Goal: Task Accomplishment & Management: Complete application form

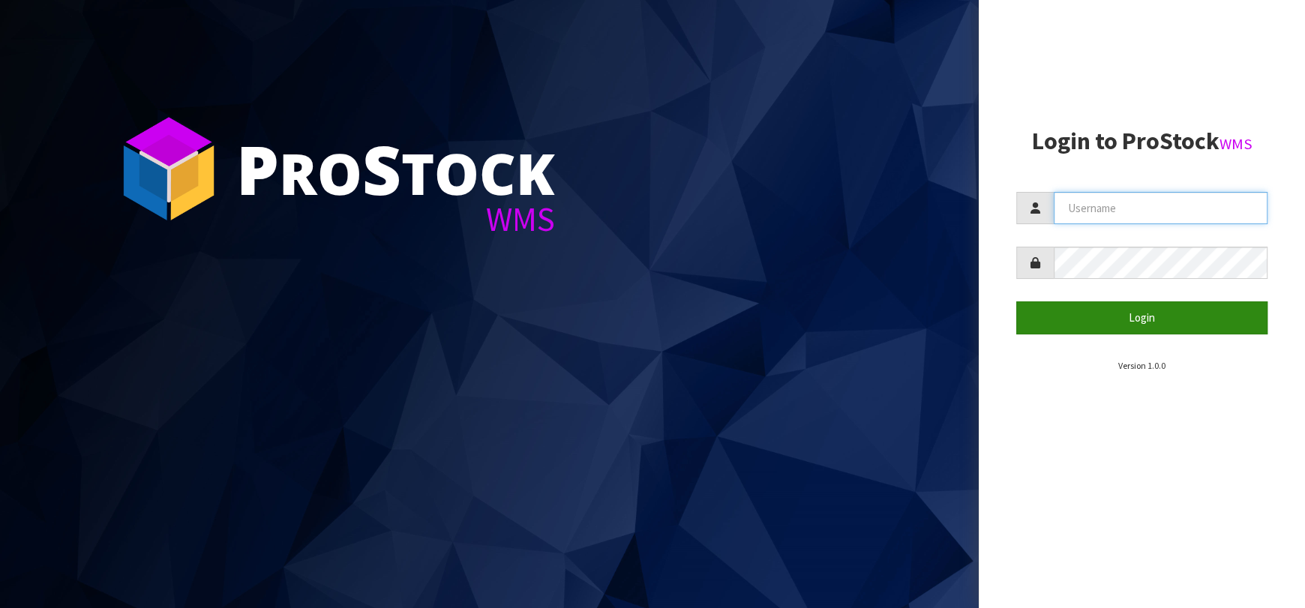
type input "[EMAIL_ADDRESS][DOMAIN_NAME]"
click at [1098, 318] on button "Login" at bounding box center [1141, 317] width 251 height 32
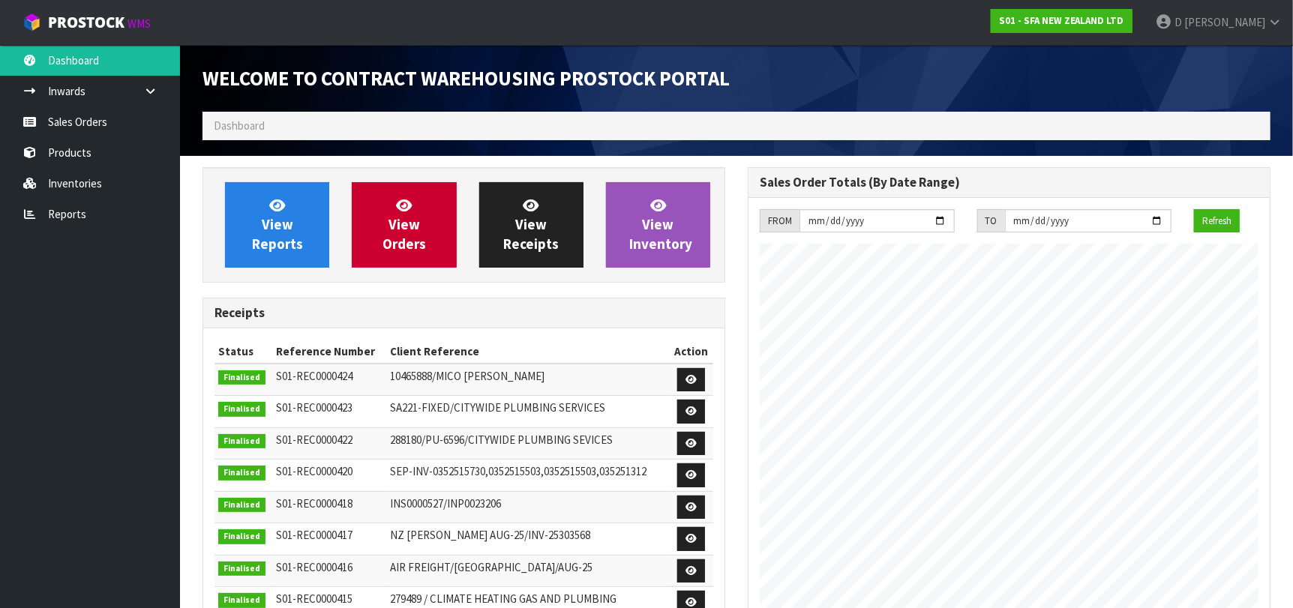
scroll to position [830, 545]
click at [341, 210] on div "View Orders" at bounding box center [403, 224] width 127 height 85
click at [382, 221] on link "View Orders" at bounding box center [404, 224] width 104 height 85
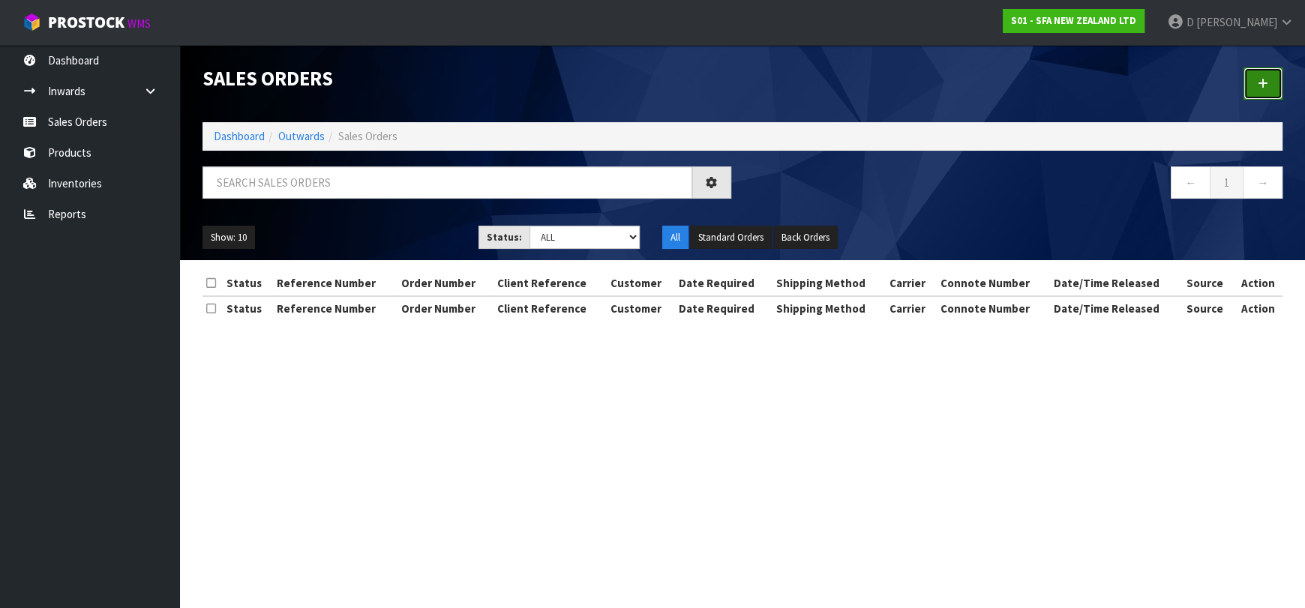
click at [1249, 89] on link at bounding box center [1262, 83] width 39 height 32
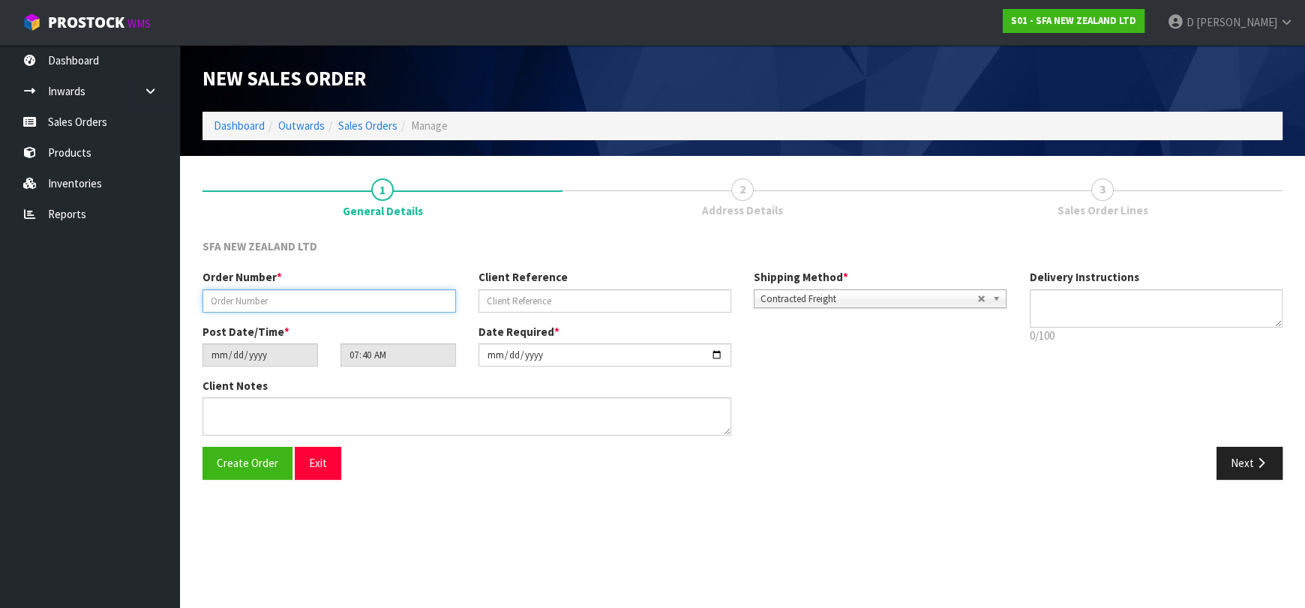
click at [367, 305] on input "text" at bounding box center [328, 300] width 253 height 23
type input "24635"
paste input "NT463787"
type input "NT463787"
click at [1255, 458] on icon "button" at bounding box center [1261, 462] width 14 height 11
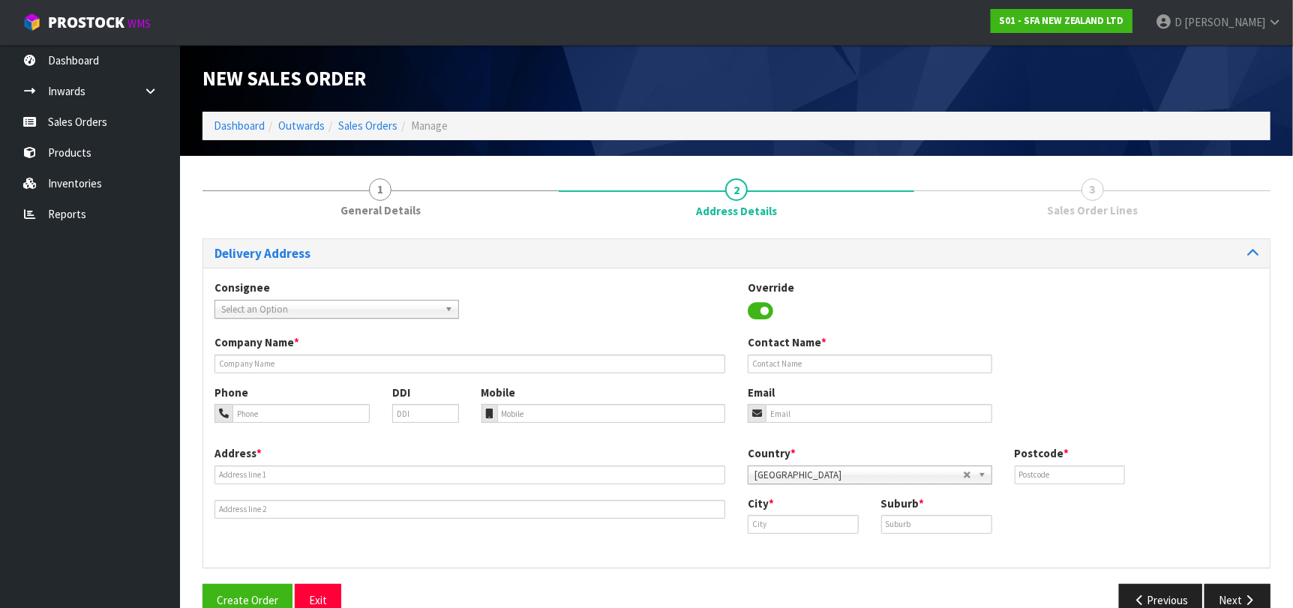
click at [416, 310] on span "Select an Option" at bounding box center [329, 310] width 217 height 18
type input "ZIPPW"
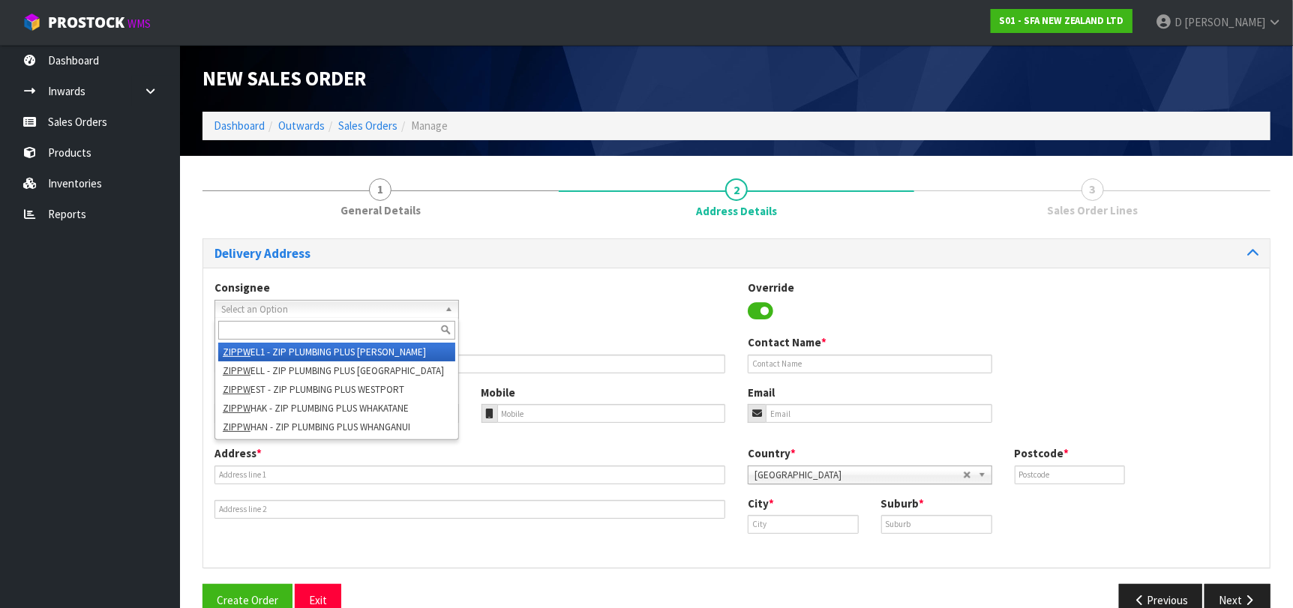
type input "ZIP PLUMBING PLUS"
type input "[STREET_ADDRESS]"
type input "6021"
type input "[GEOGRAPHIC_DATA]"
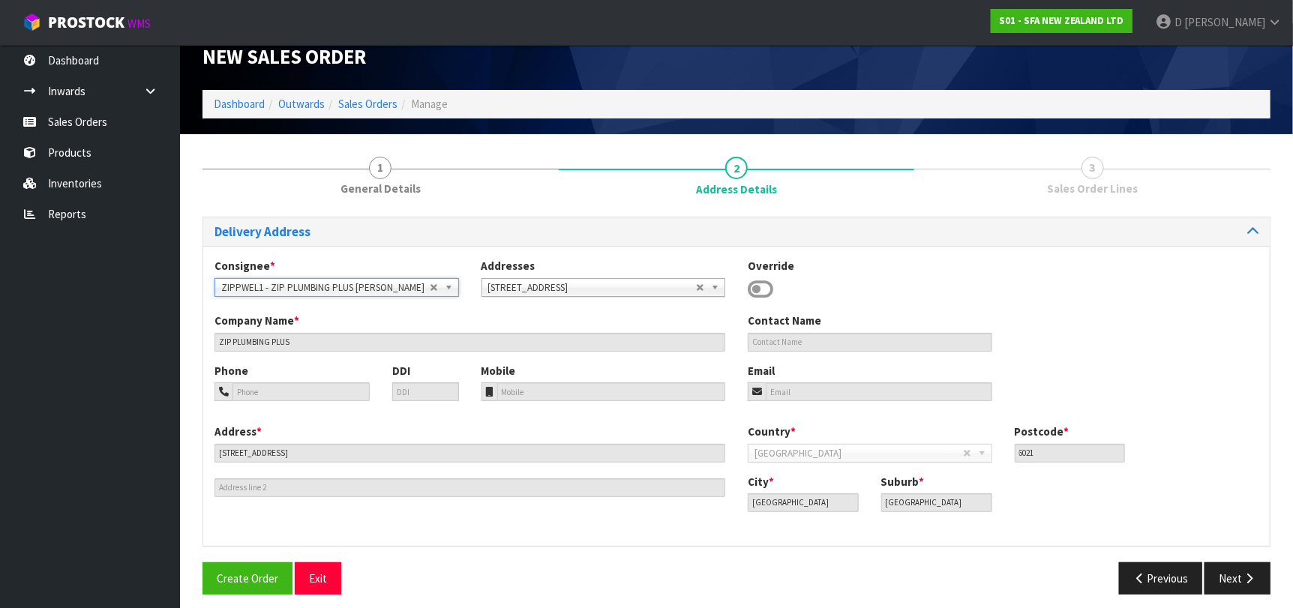
scroll to position [31, 0]
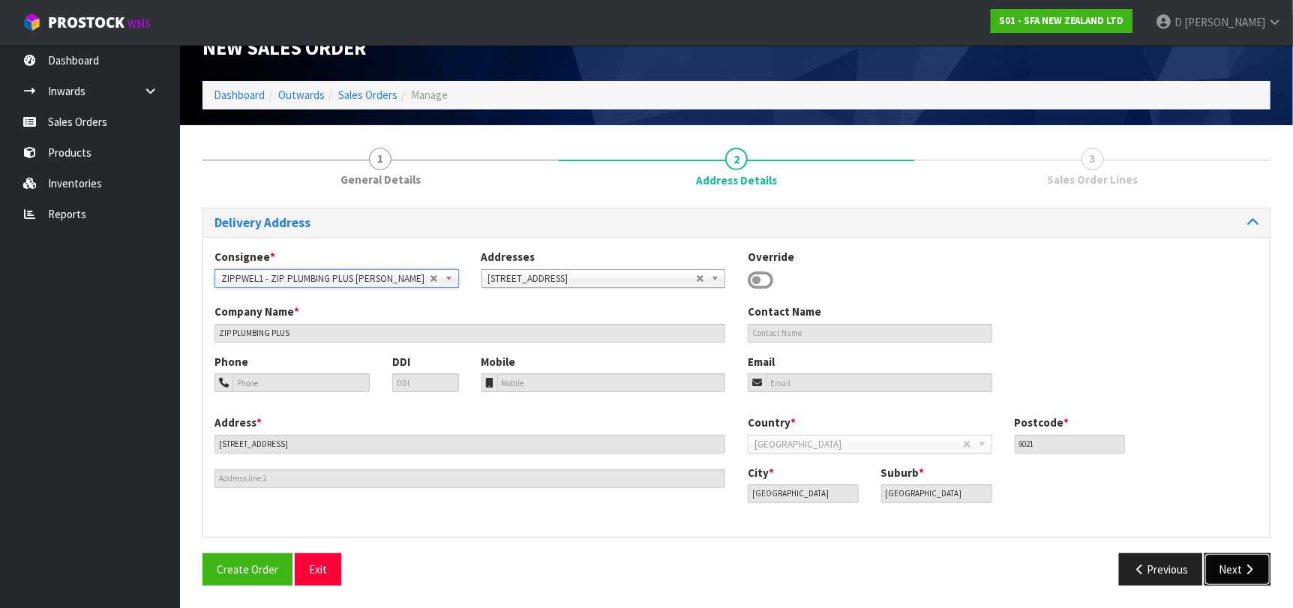
click at [1267, 560] on button "Next" at bounding box center [1237, 569] width 66 height 32
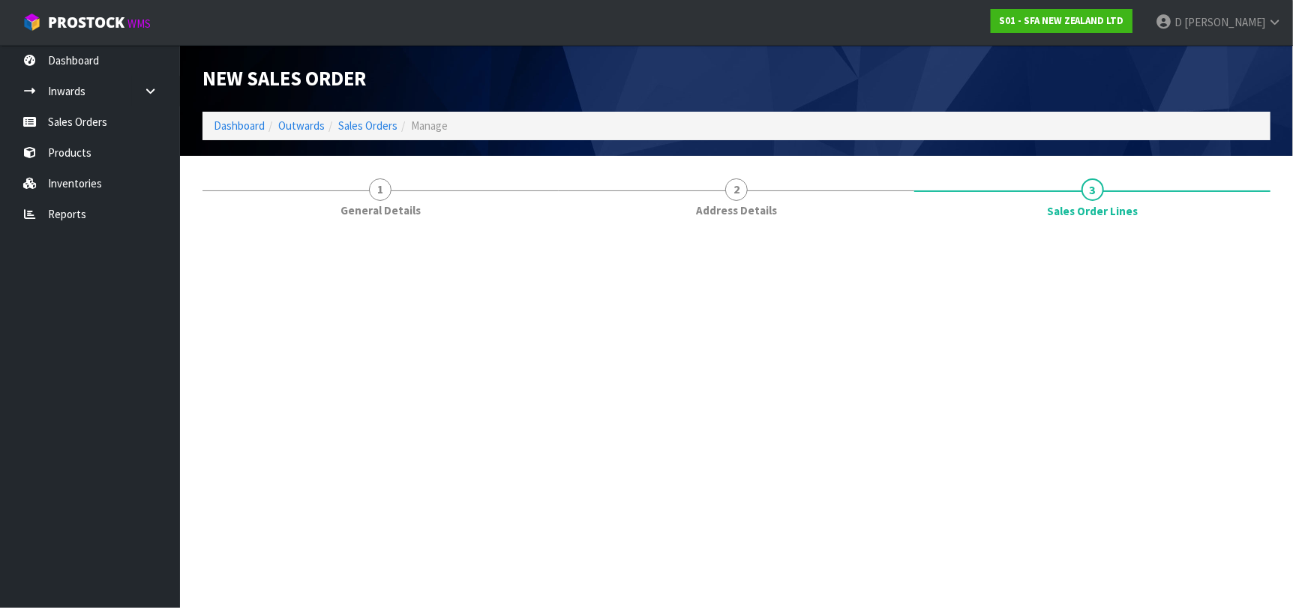
scroll to position [0, 0]
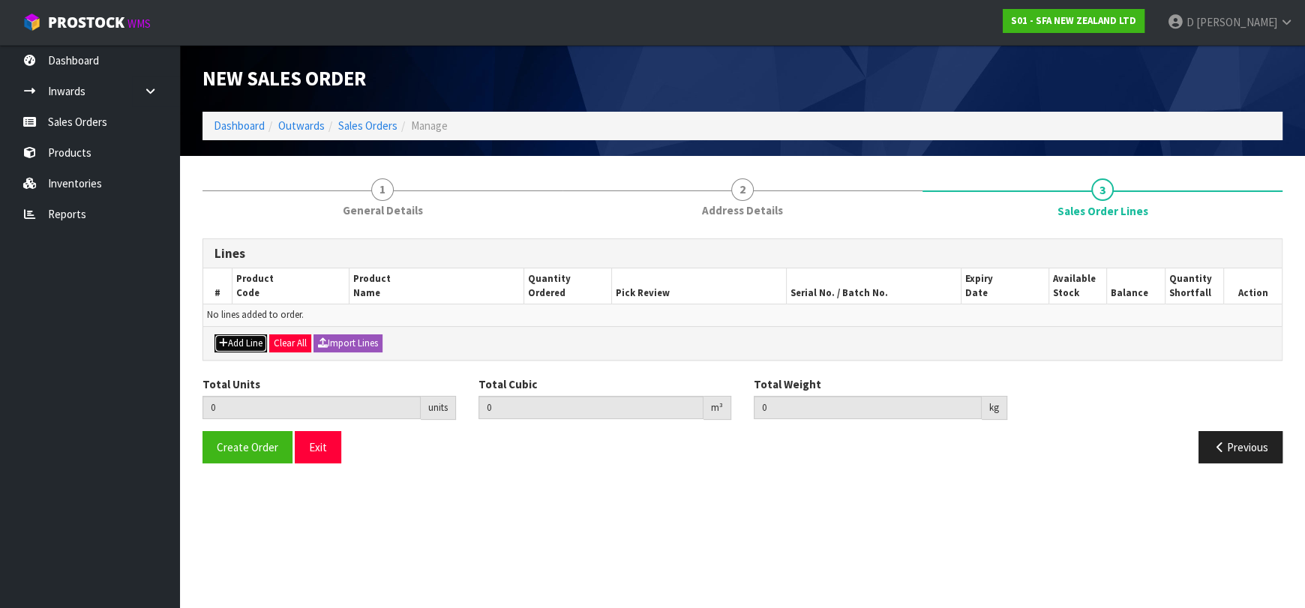
click at [255, 335] on button "Add Line" at bounding box center [240, 343] width 52 height 18
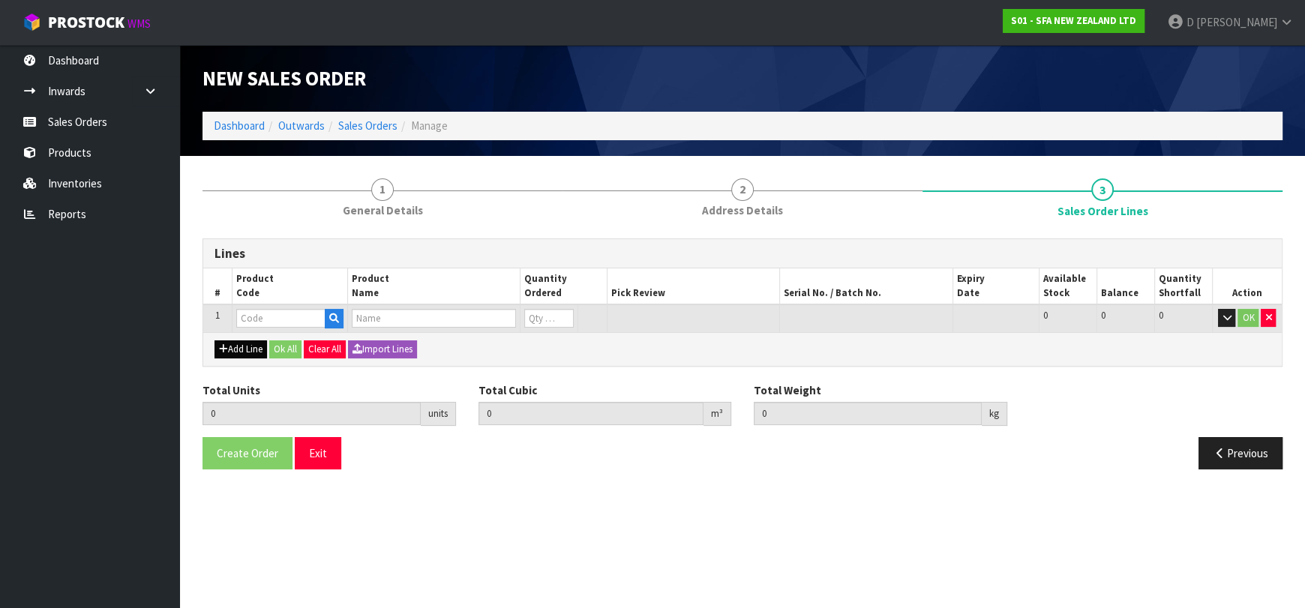
click at [259, 322] on input "text" at bounding box center [280, 318] width 89 height 19
type input "SA107"
type input "0.000000"
type input "0.000"
type input "SANICUBIC 1 WP"
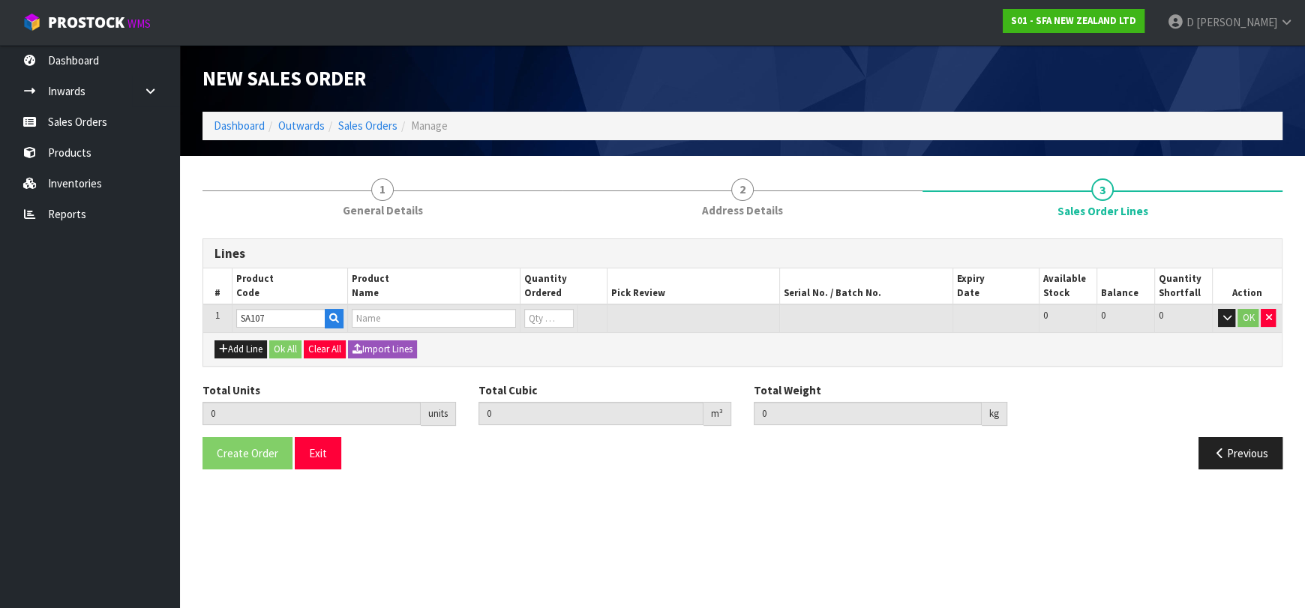
type input "0"
type input "SA107"
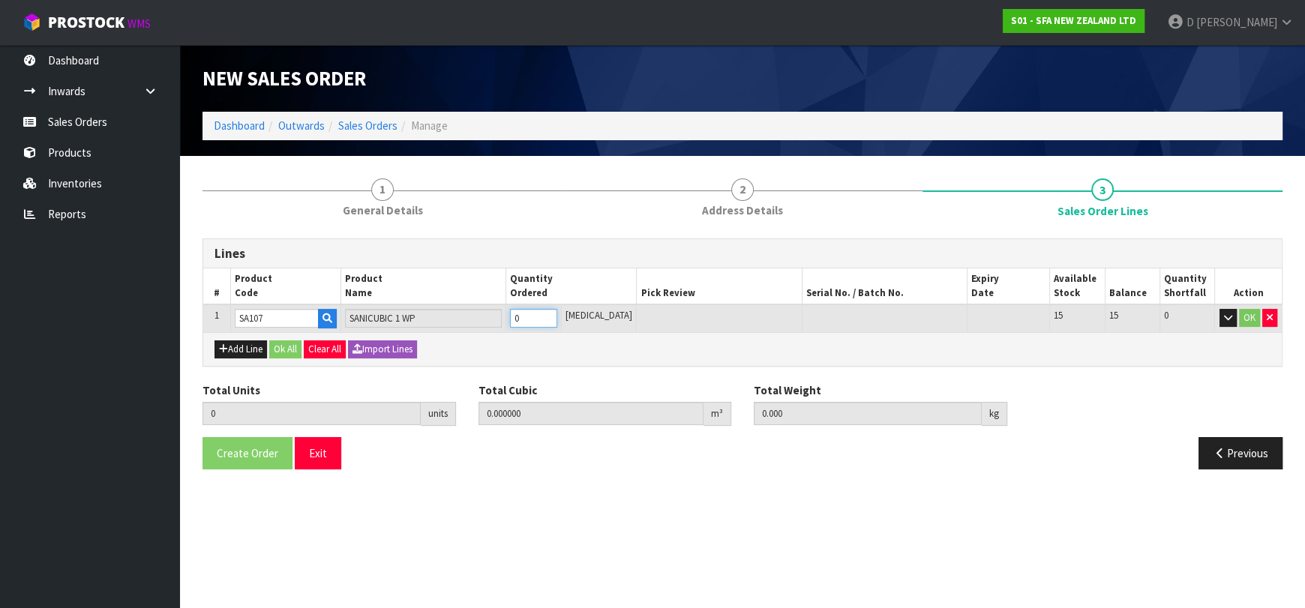
type input "1"
type input "0.107457"
type input "22.58"
type input "1"
click at [1245, 309] on button "OK" at bounding box center [1249, 318] width 21 height 18
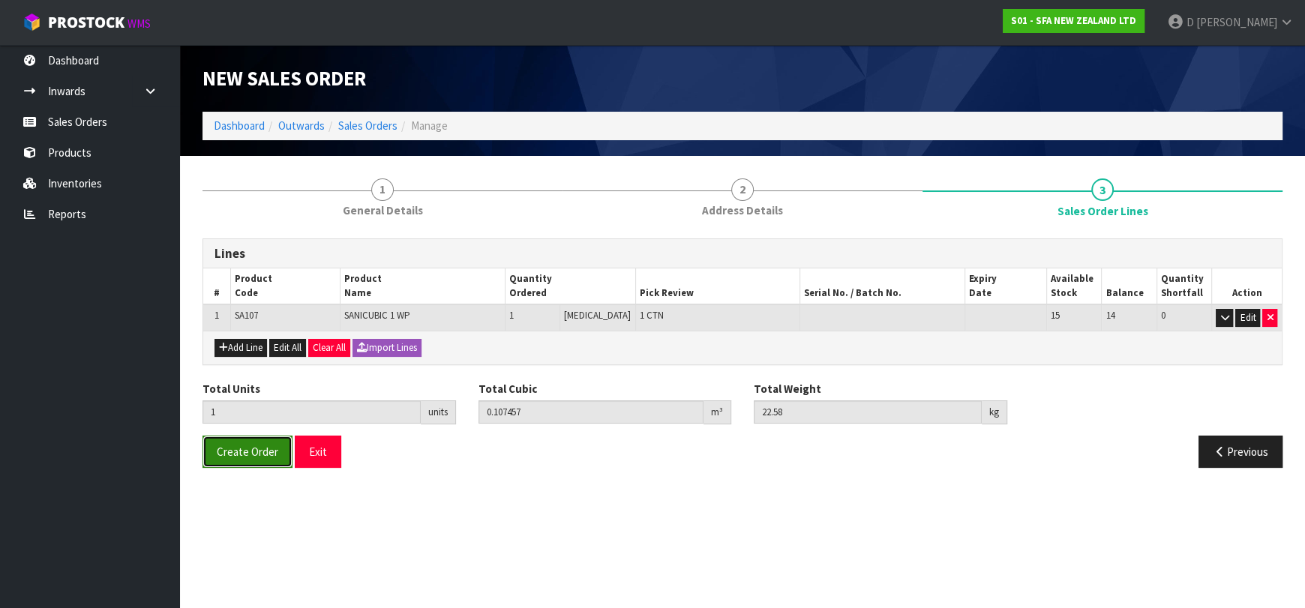
click at [234, 436] on button "Create Order" at bounding box center [247, 452] width 90 height 32
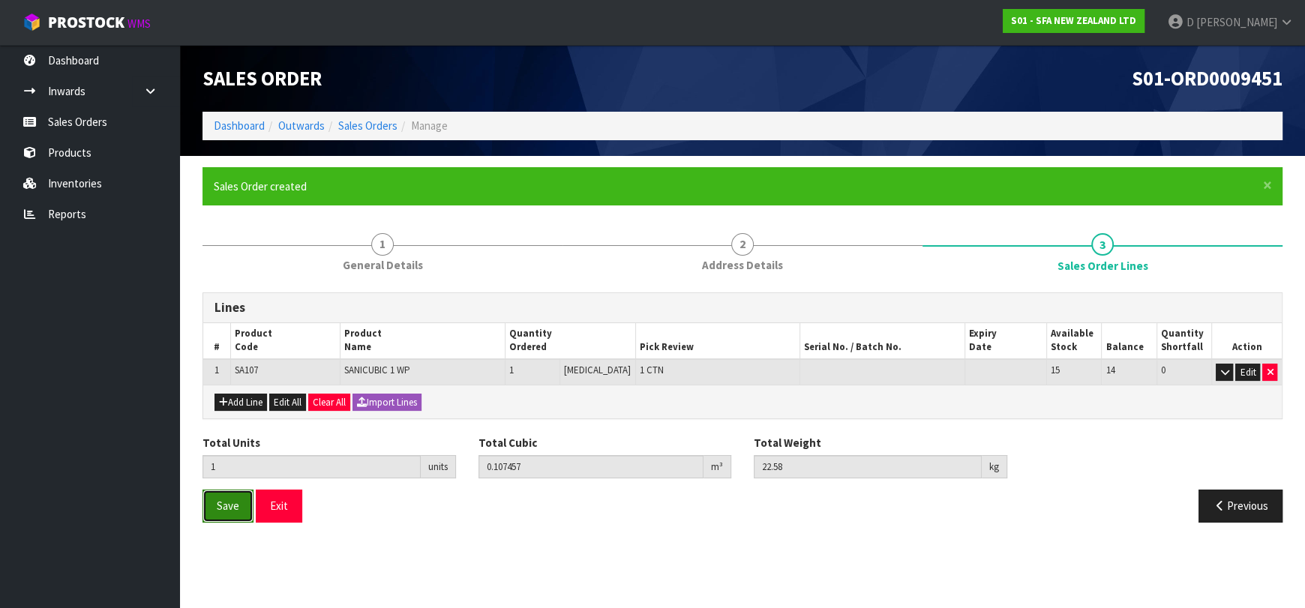
click at [241, 499] on button "Save" at bounding box center [227, 506] width 51 height 32
click at [359, 130] on link "Sales Orders" at bounding box center [367, 125] width 59 height 14
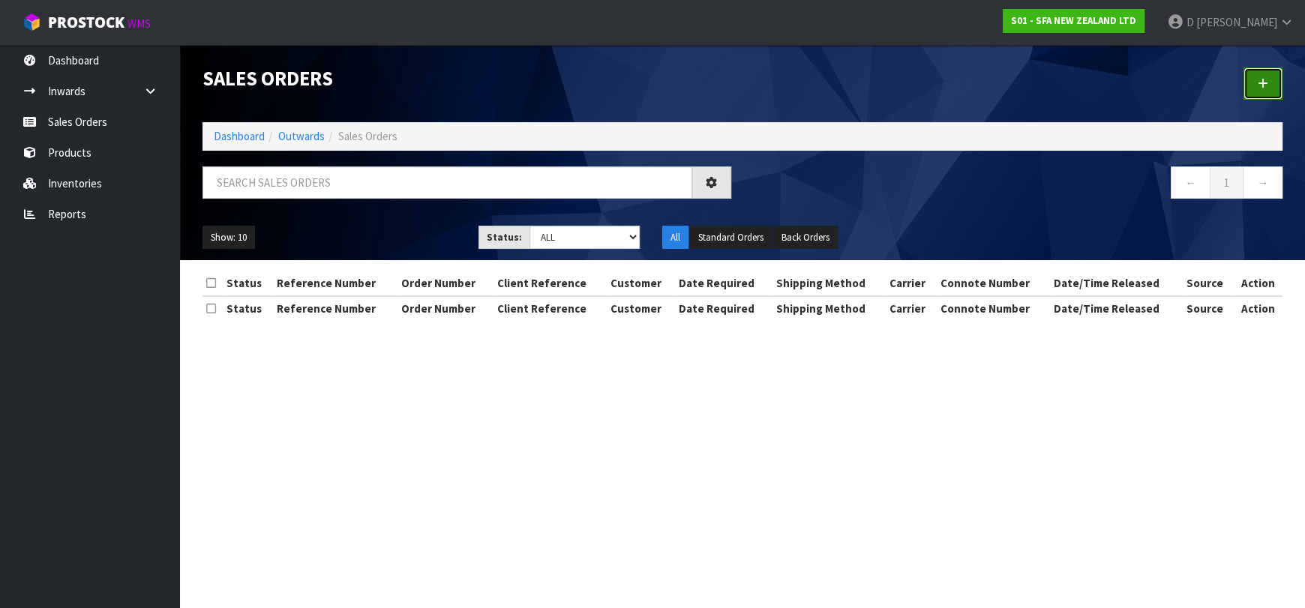
click at [1252, 84] on link at bounding box center [1262, 83] width 39 height 32
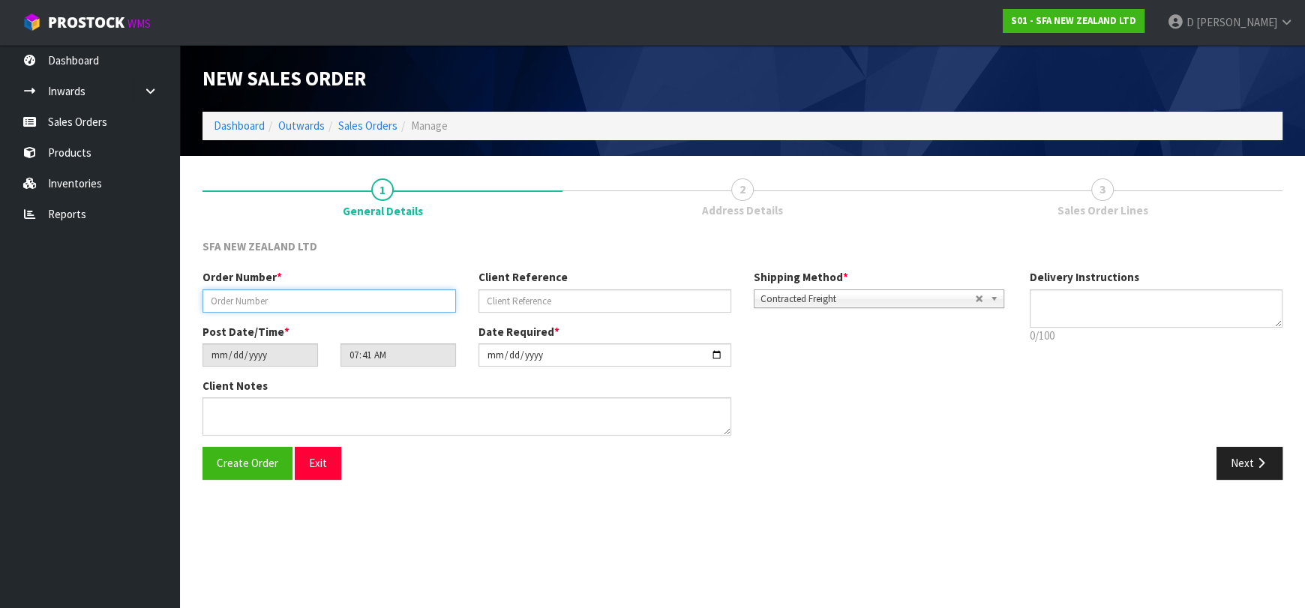
click at [364, 292] on input "text" at bounding box center [328, 300] width 253 height 23
type input "24636"
paste input "203341292"
type input "203341292"
click at [1234, 483] on div "Create Order Exit Next" at bounding box center [742, 468] width 1102 height 43
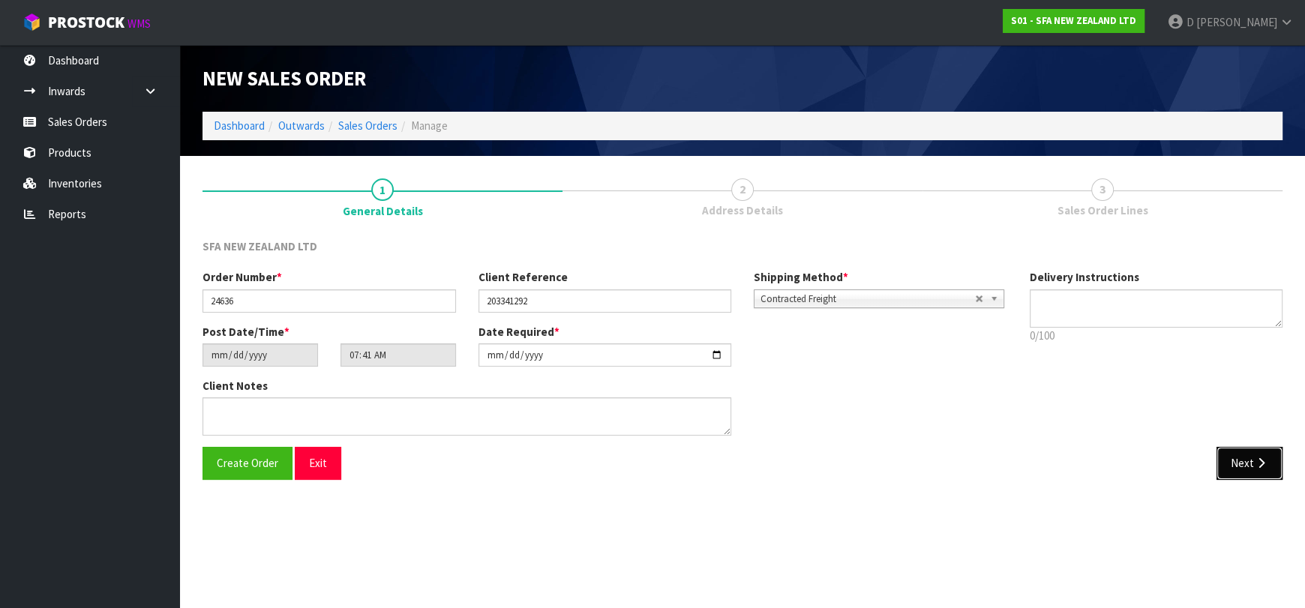
click at [1239, 472] on button "Next" at bounding box center [1249, 463] width 66 height 32
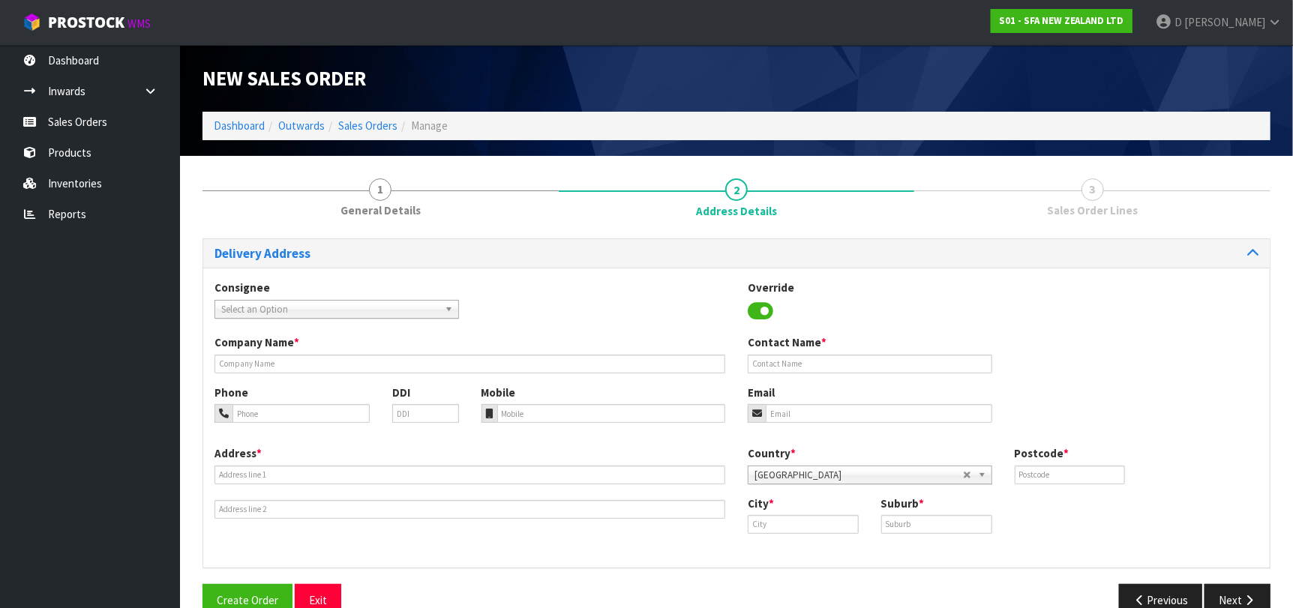
drag, startPoint x: 259, startPoint y: 298, endPoint x: 268, endPoint y: 305, distance: 11.1
click at [262, 299] on div "Consignee 000001.BAY MECHANICS - BAY MECHANICS 000001A - BRAKE & TRANSMISSION N…" at bounding box center [336, 299] width 267 height 38
click at [268, 305] on span "Select an Option" at bounding box center [329, 310] width 217 height 18
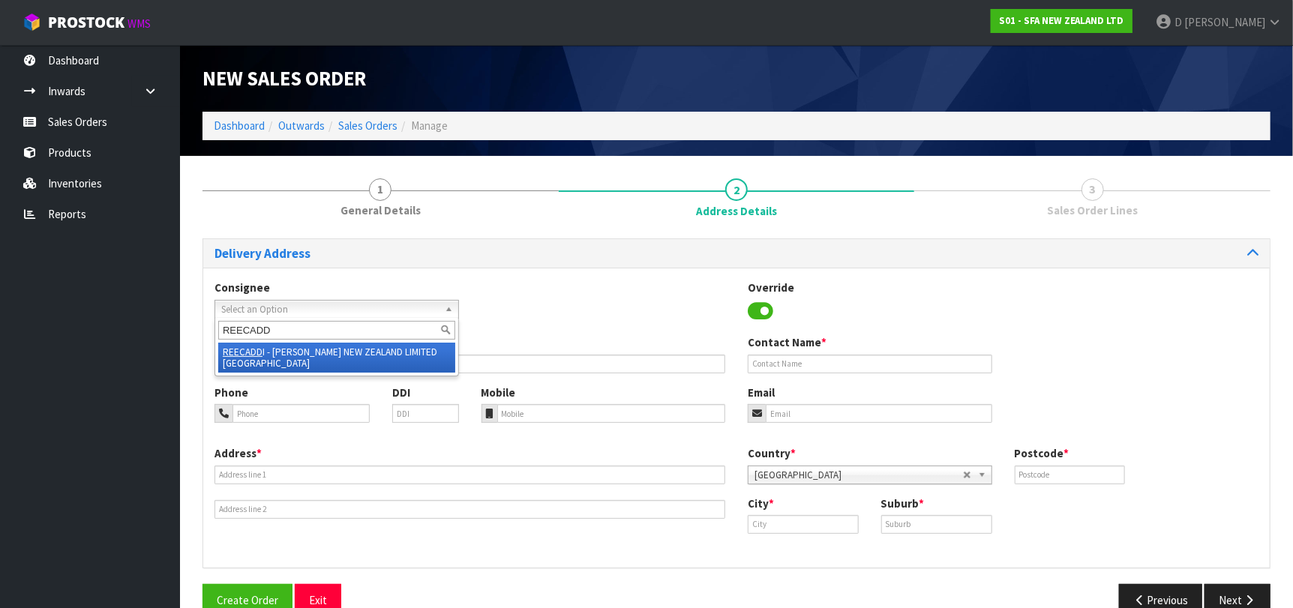
type input "REECADDI"
type input "[PERSON_NAME] NEW ZEALAND LIMITED [GEOGRAPHIC_DATA]"
type input "[STREET_ADDRESS][PERSON_NAME]"
type input "8011"
type input "[GEOGRAPHIC_DATA]"
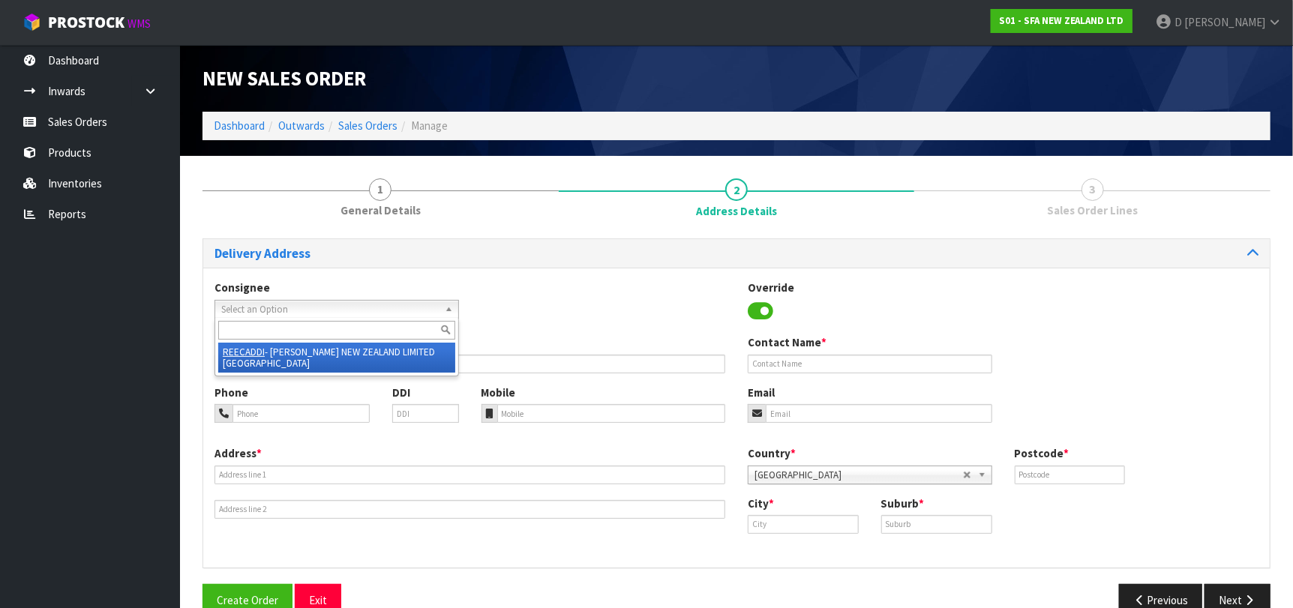
type input "[GEOGRAPHIC_DATA]"
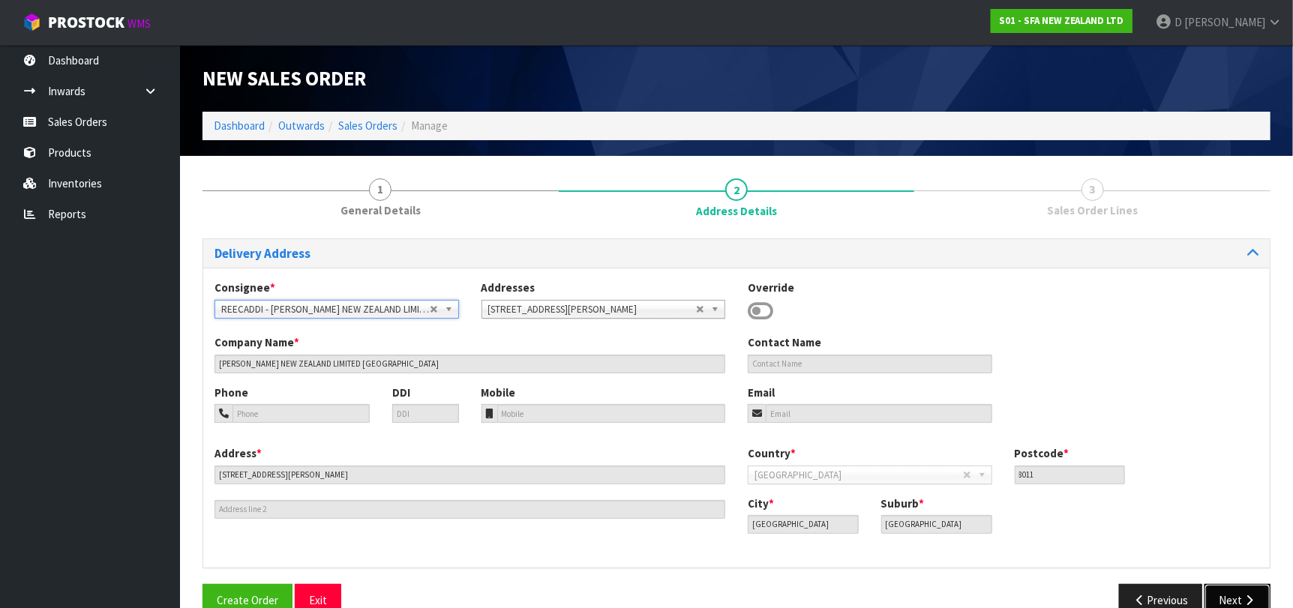
click at [1264, 596] on button "Next" at bounding box center [1237, 600] width 66 height 32
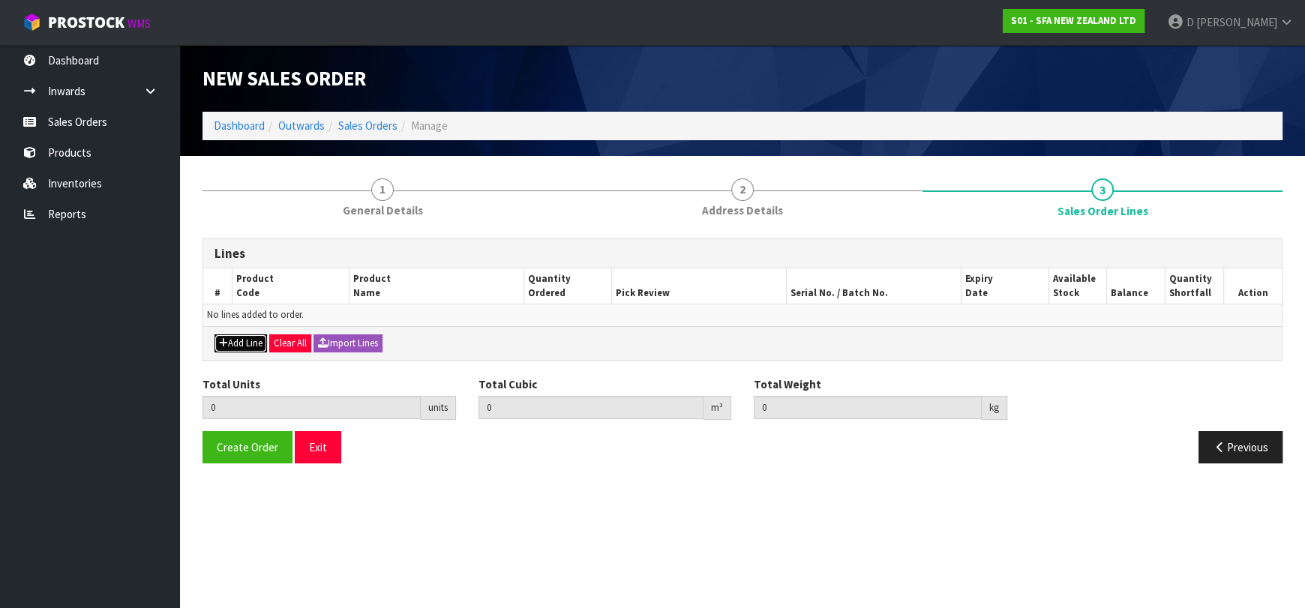
click at [226, 340] on icon "button" at bounding box center [223, 343] width 9 height 10
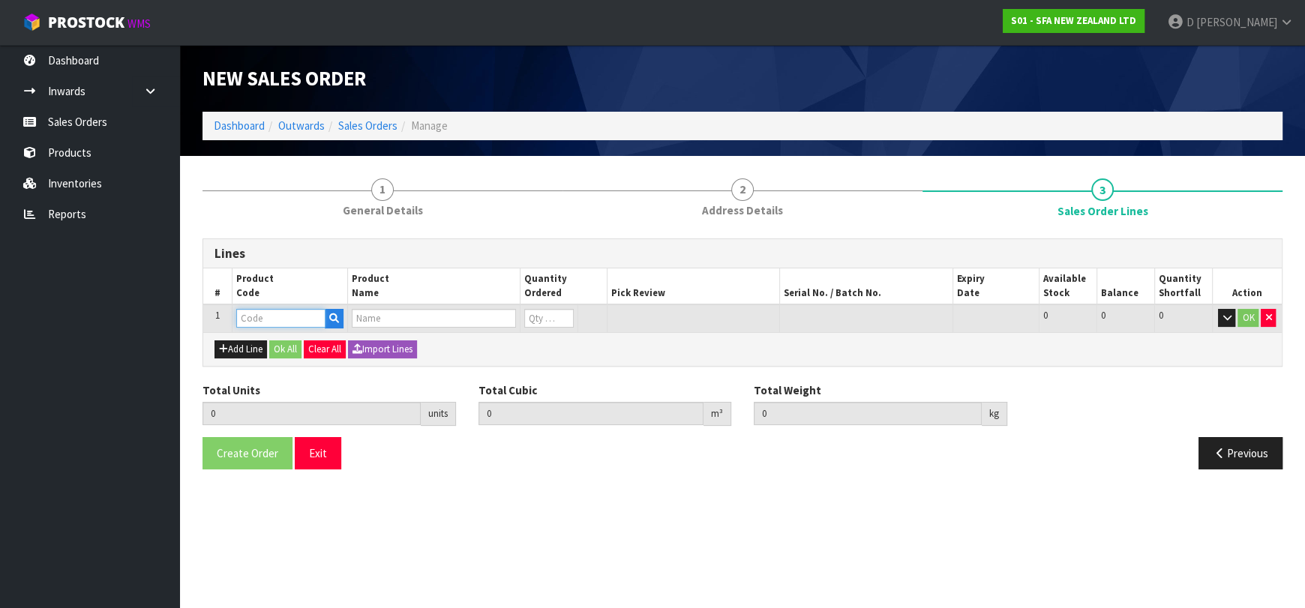
click at [244, 326] on input "text" at bounding box center [280, 318] width 89 height 19
type input "FILCHAR"
type input "0.000000"
type input "0.000"
type input "CARBON FILTER COMPLETE"
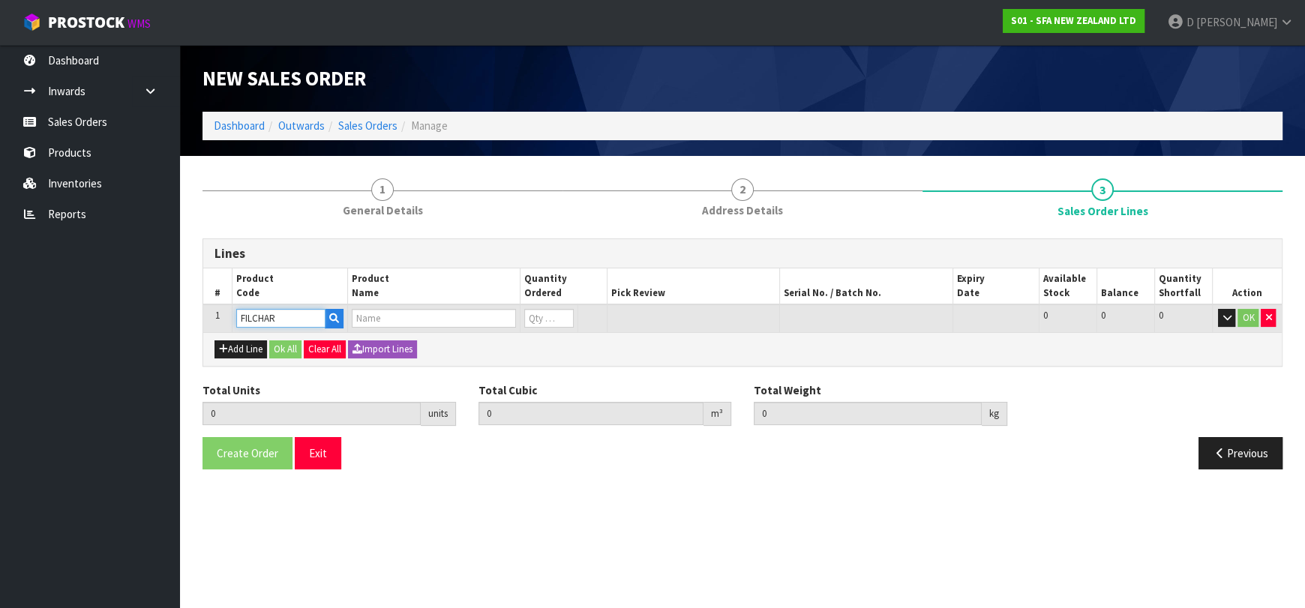
type input "0"
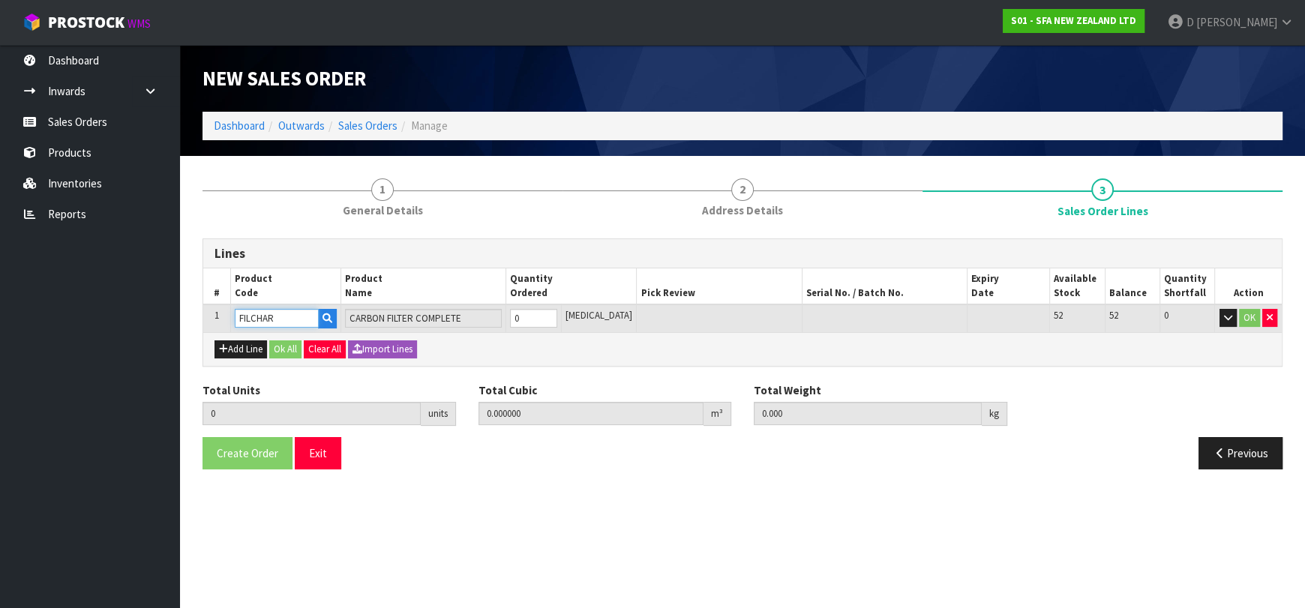
type input "FILCHAR"
type input "1"
type input "0.001"
type input "1"
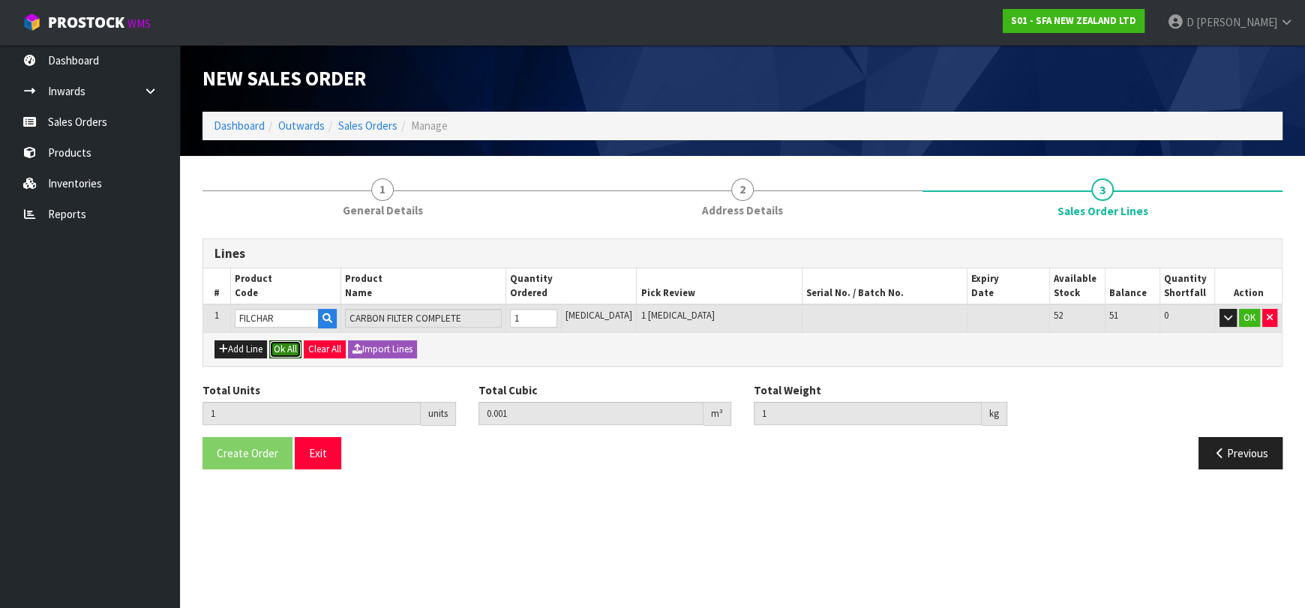
drag, startPoint x: 280, startPoint y: 352, endPoint x: 286, endPoint y: 385, distance: 32.8
click at [281, 352] on button "Ok All" at bounding box center [285, 349] width 32 height 18
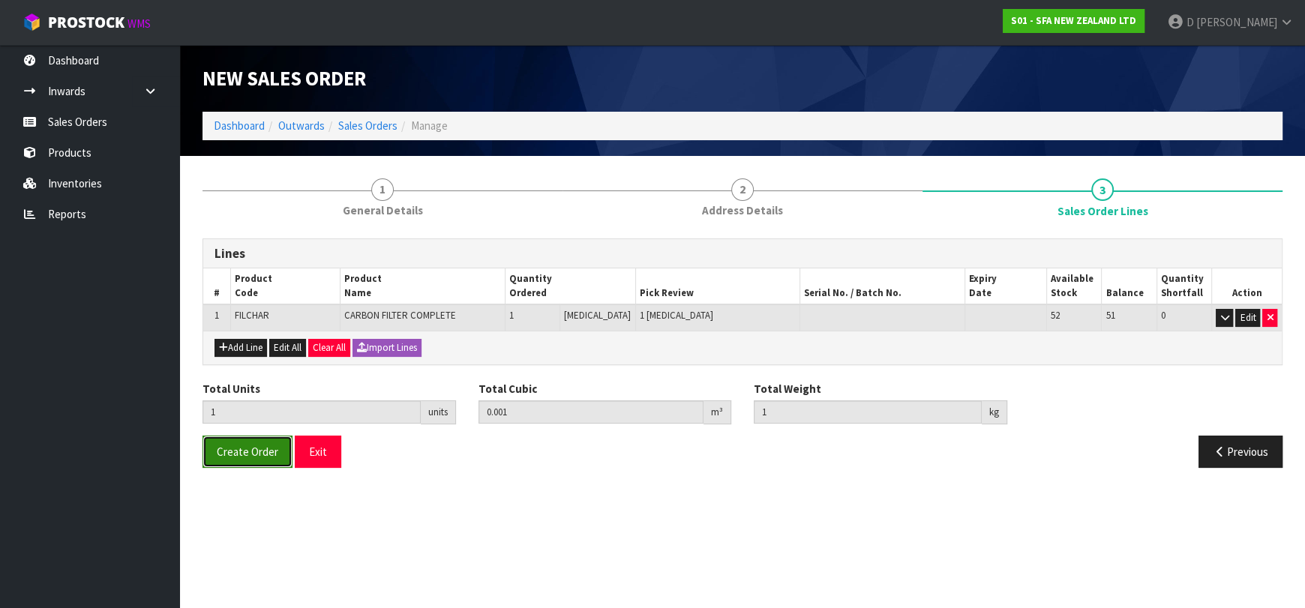
click at [287, 436] on button "Create Order" at bounding box center [247, 452] width 90 height 32
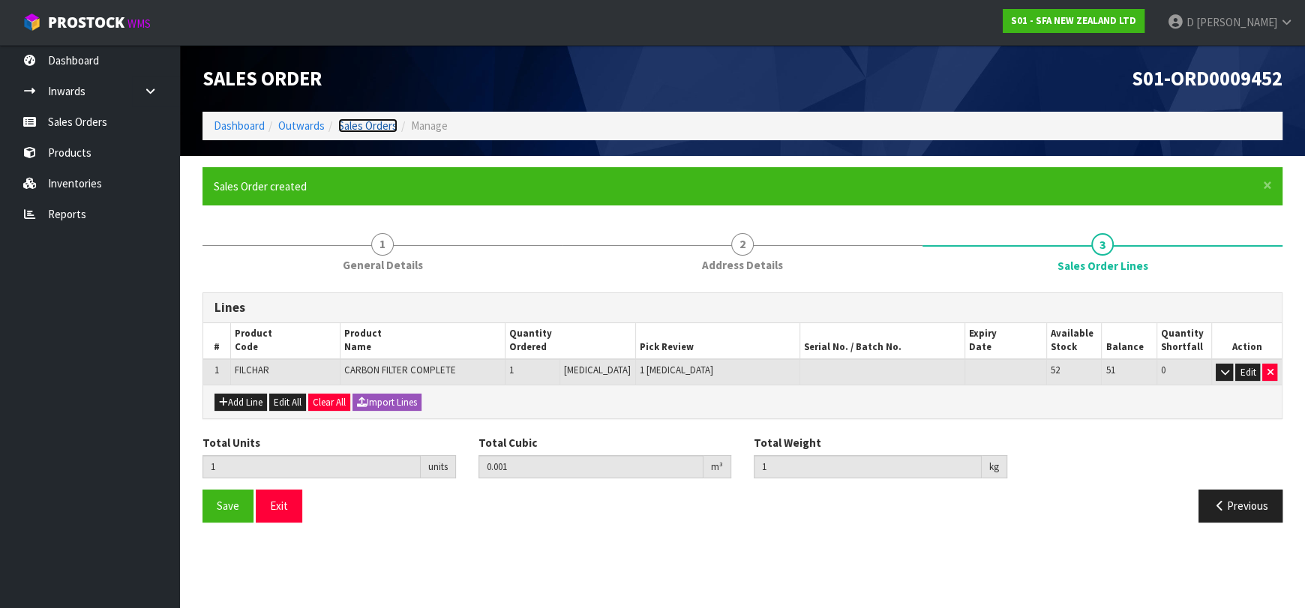
click at [376, 127] on link "Sales Orders" at bounding box center [367, 125] width 59 height 14
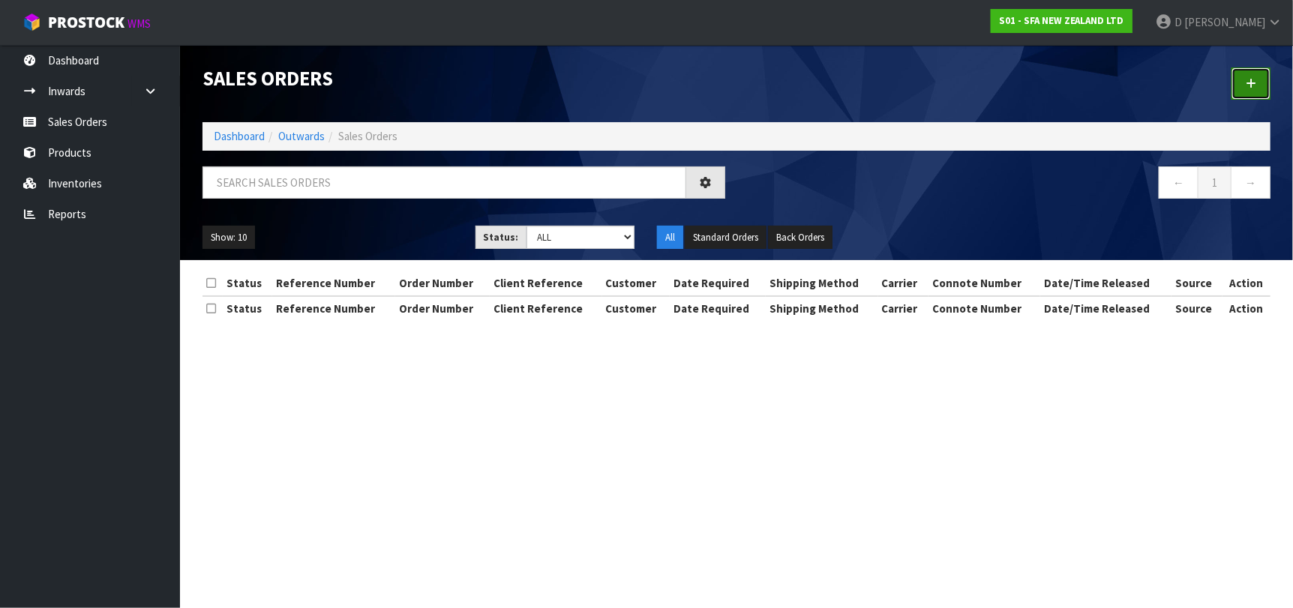
click at [1256, 88] on link at bounding box center [1250, 83] width 39 height 32
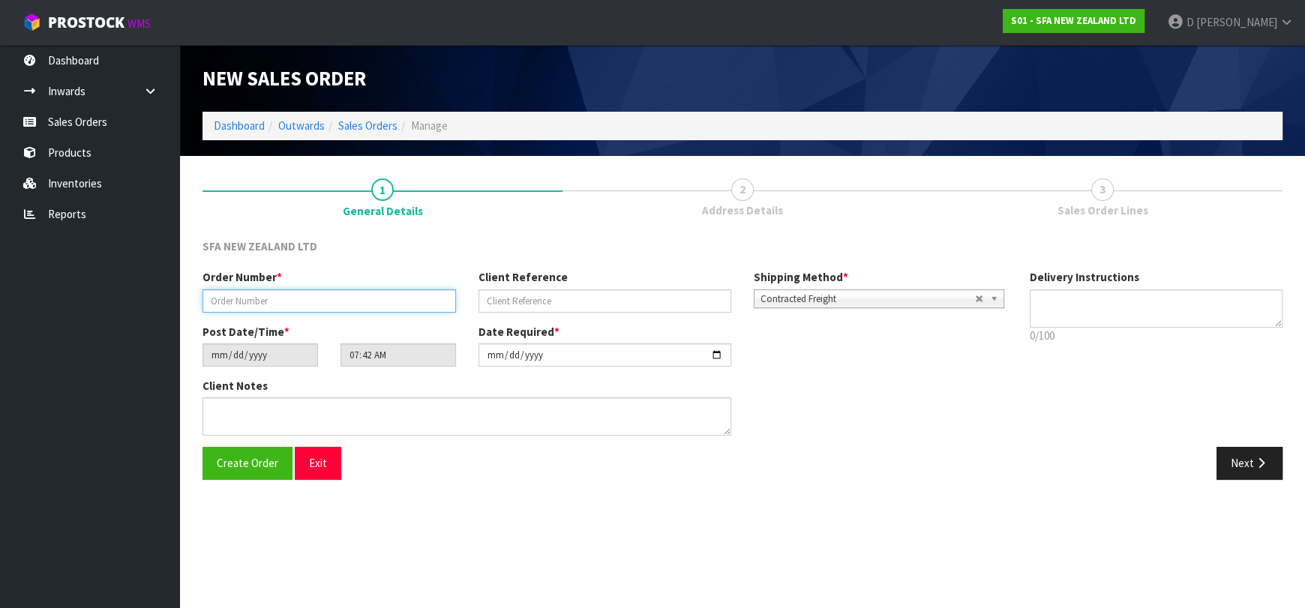
click at [367, 297] on input "text" at bounding box center [328, 300] width 253 height 23
type input "24637"
paste input "10490654"
type input "10490654"
click at [1254, 465] on icon "button" at bounding box center [1261, 462] width 14 height 11
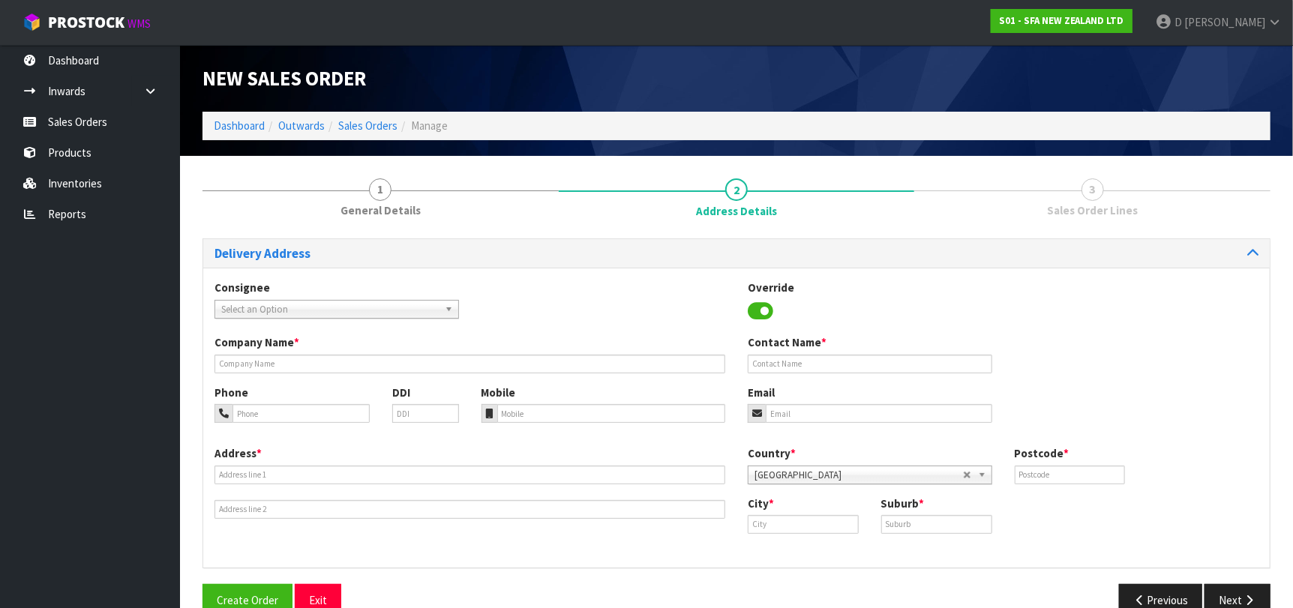
click at [423, 309] on span "Select an Option" at bounding box center [329, 310] width 217 height 18
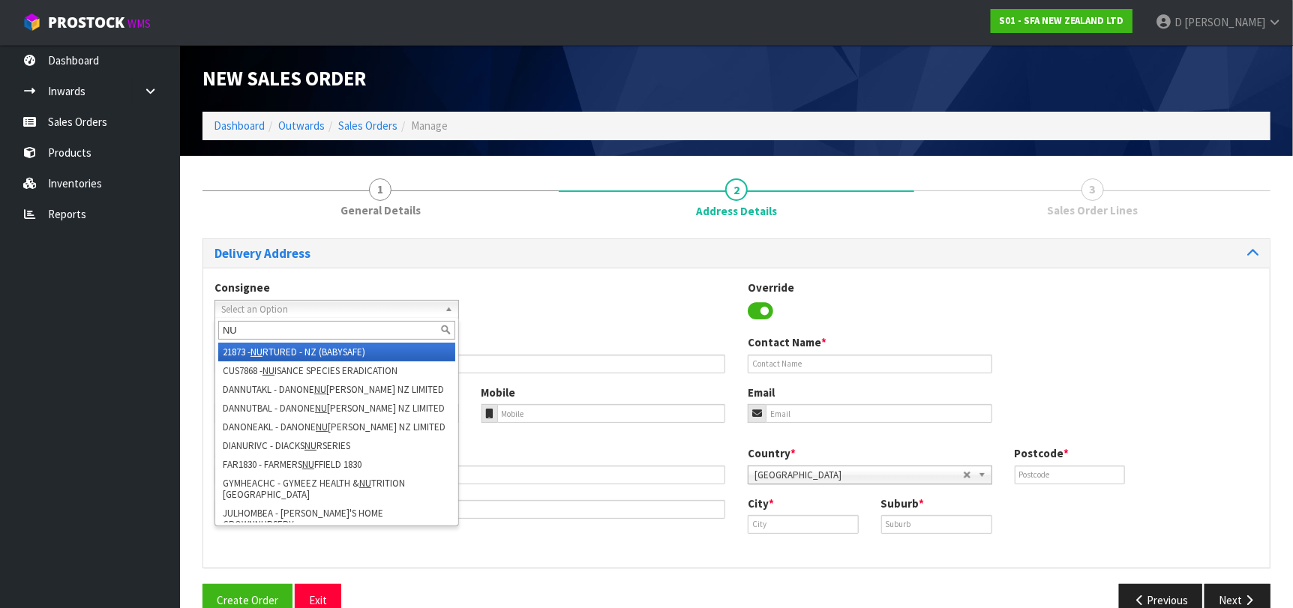
type input "N"
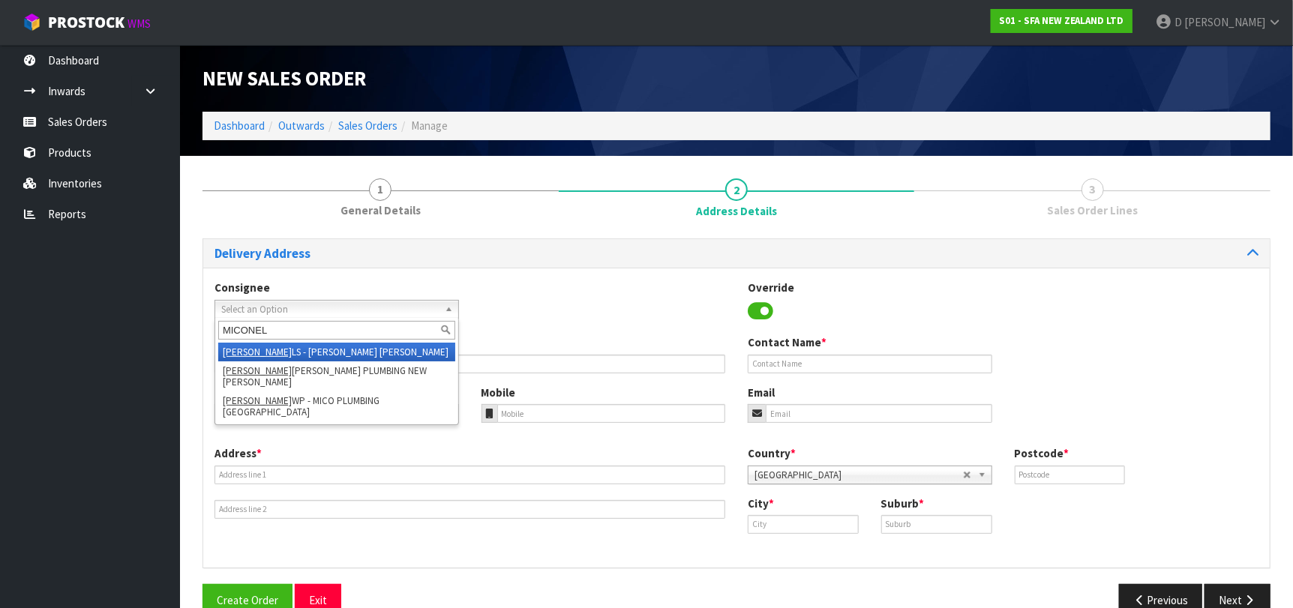
type input "MICONELS"
type input "MICO PLUMBING"
type input "[STREET_ADDRESS][PERSON_NAME]"
type input "7010"
type input "[PERSON_NAME]"
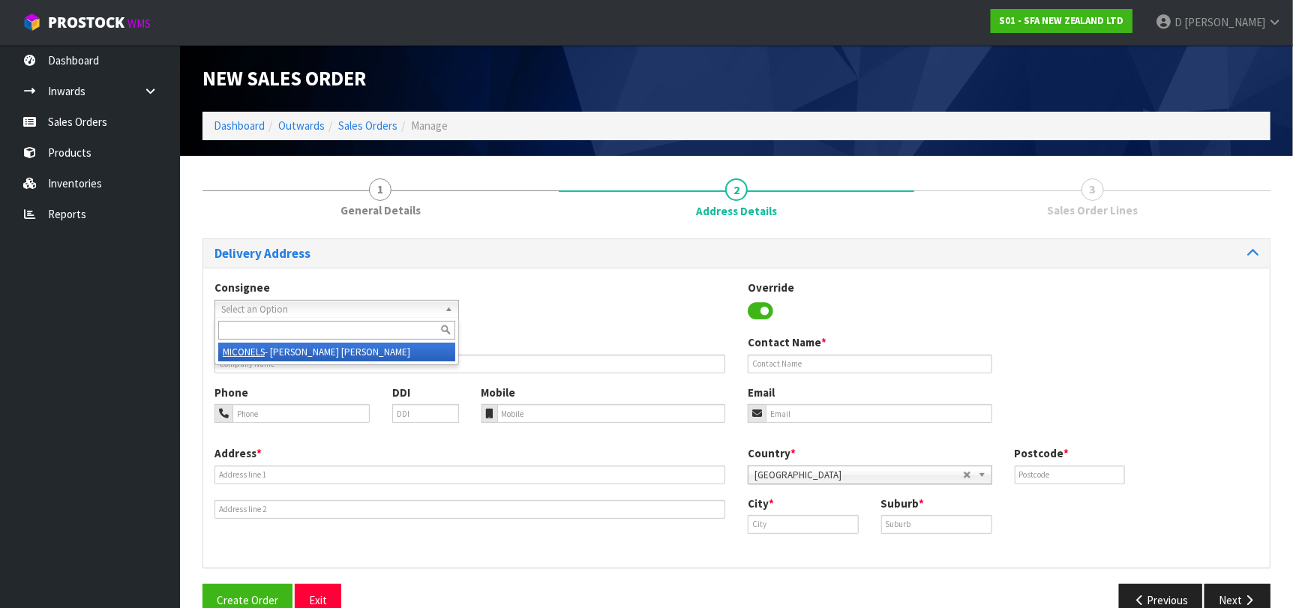
type input "[PERSON_NAME]"
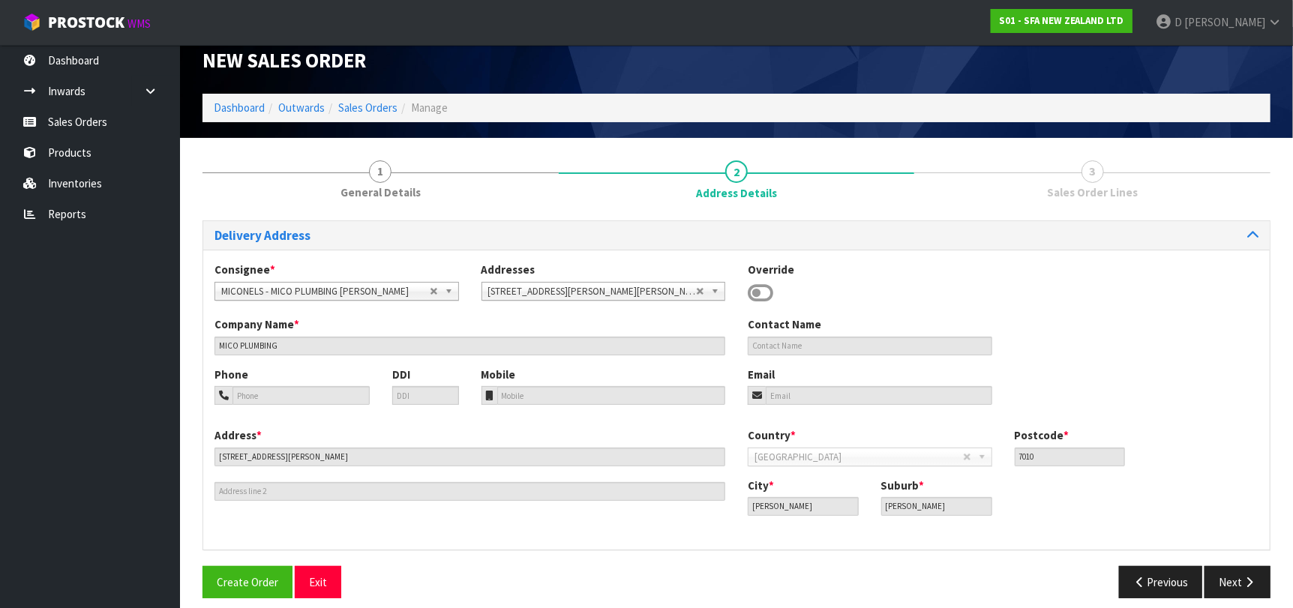
scroll to position [31, 0]
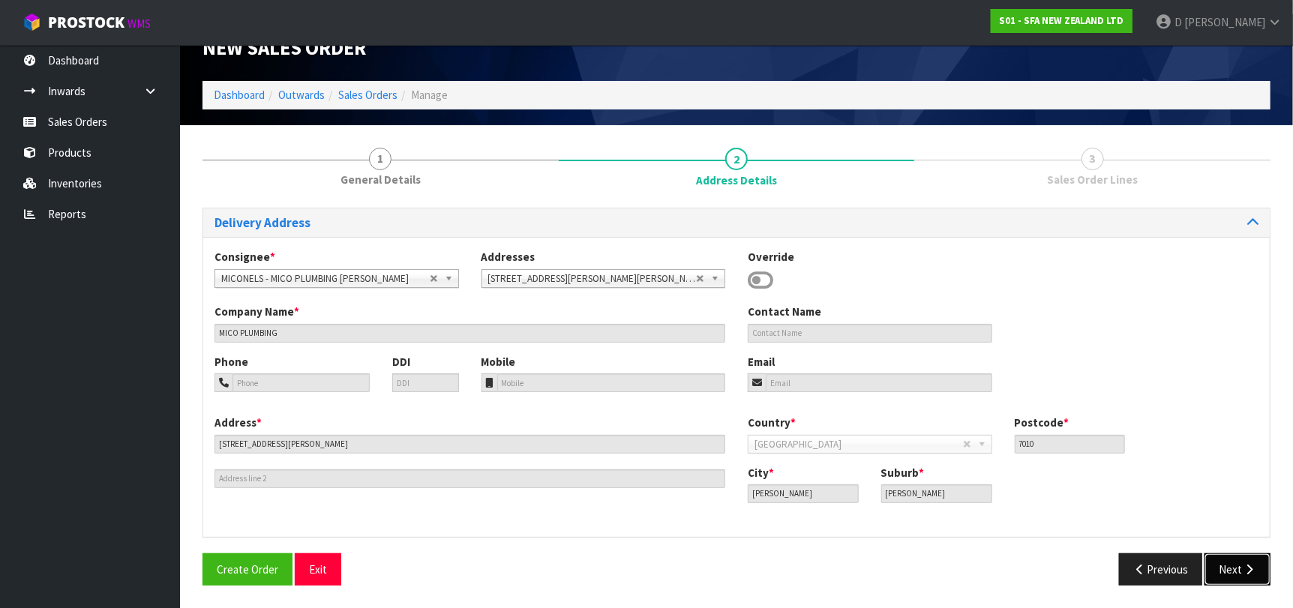
click at [1254, 565] on icon "button" at bounding box center [1249, 569] width 14 height 11
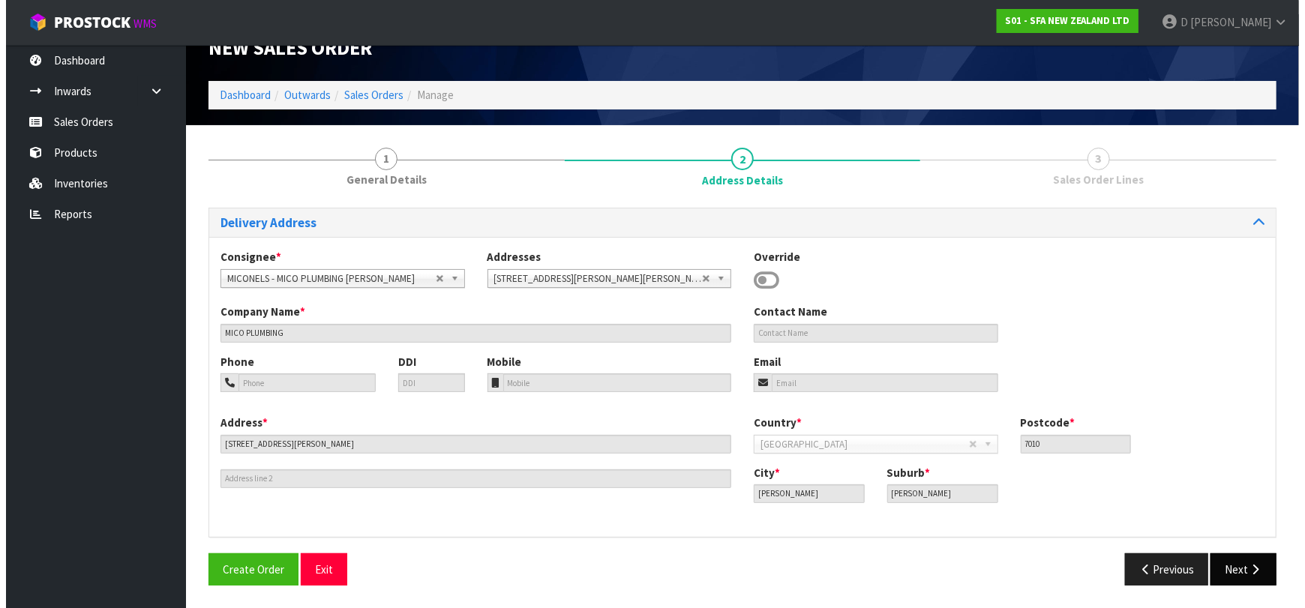
scroll to position [0, 0]
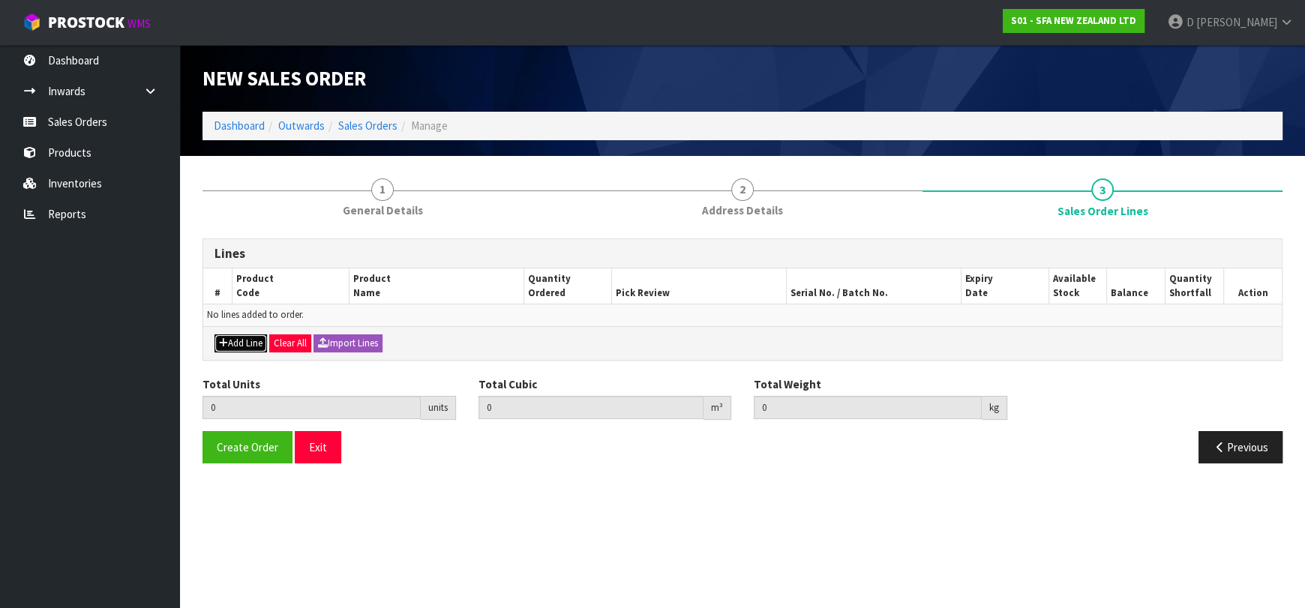
click at [254, 341] on button "Add Line" at bounding box center [240, 343] width 52 height 18
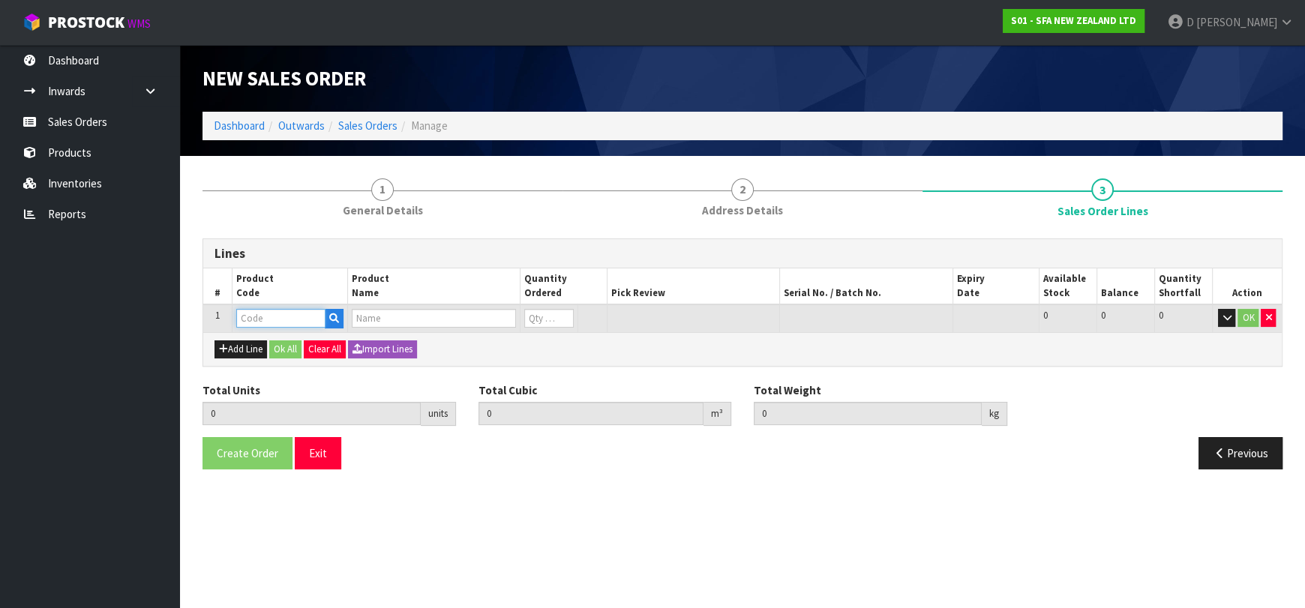
click at [264, 321] on input "text" at bounding box center [280, 318] width 89 height 19
type input "SA98"
type input "0.000000"
type input "0.000"
type input "SANIPLUS SEWAGE MACERATOR PUMP"
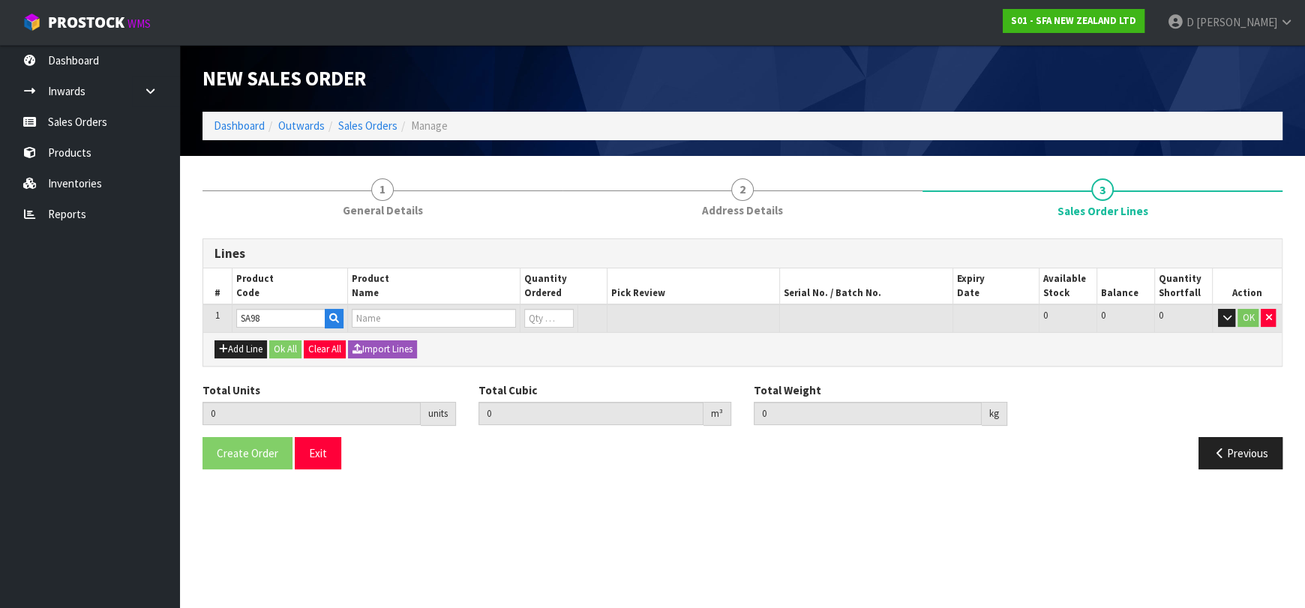
type input "0"
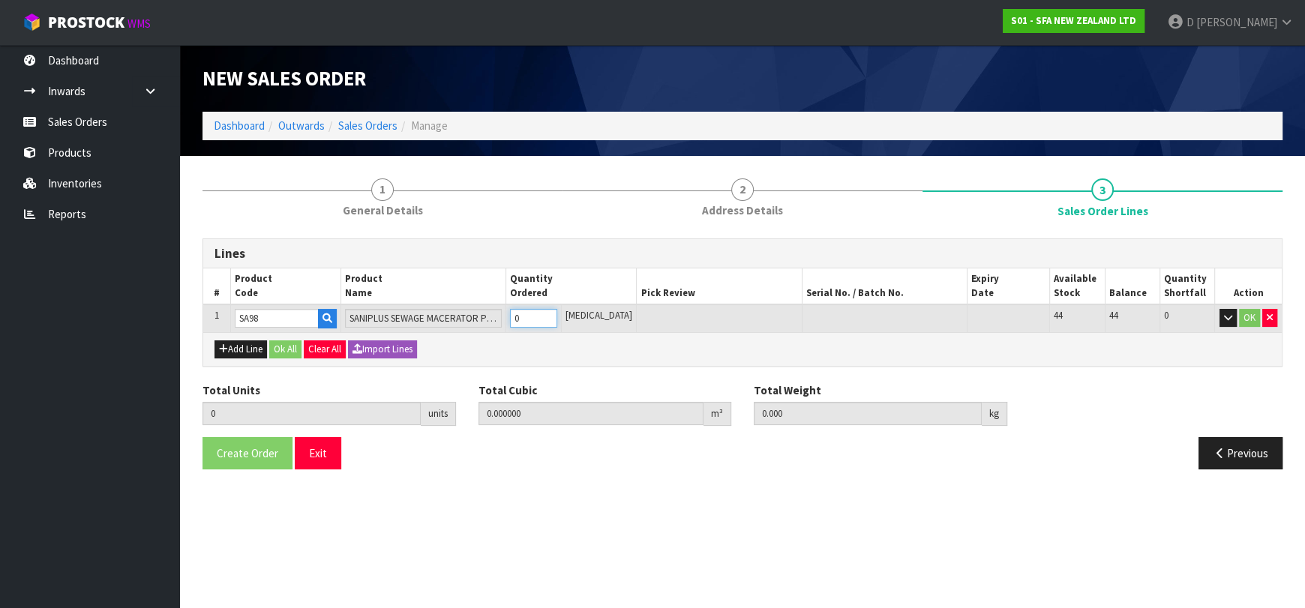
type input "1"
type input "0.04488"
type input "7.25"
type input "1"
click at [271, 343] on button "Ok All" at bounding box center [285, 349] width 32 height 18
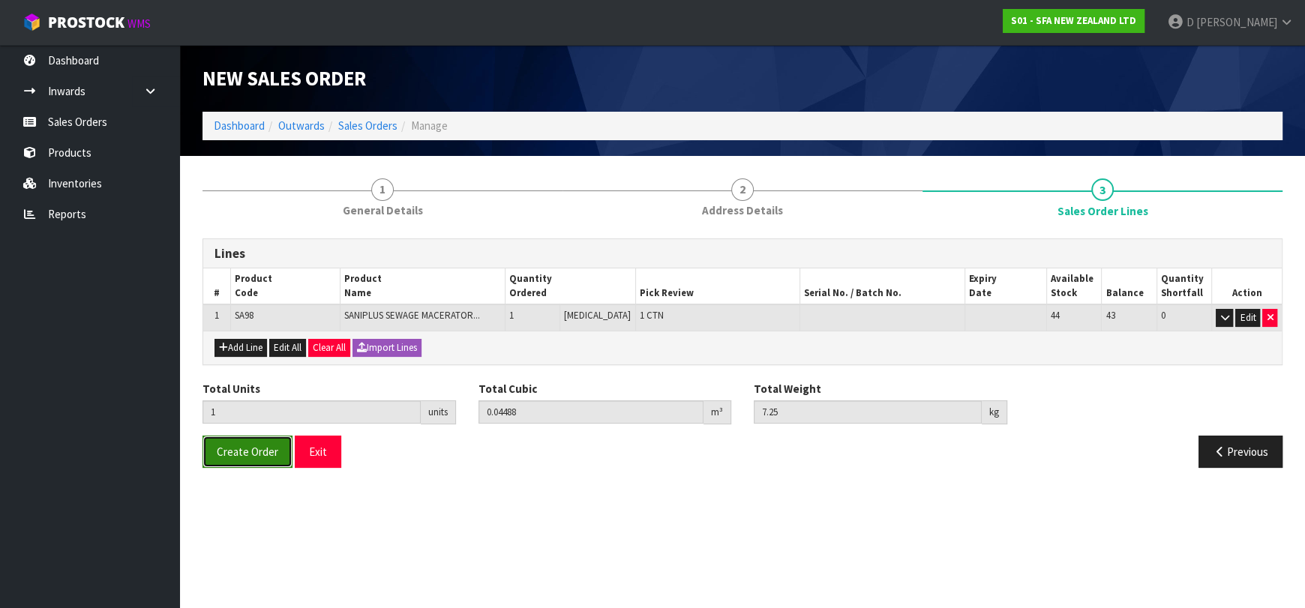
click at [235, 458] on button "Create Order" at bounding box center [247, 452] width 90 height 32
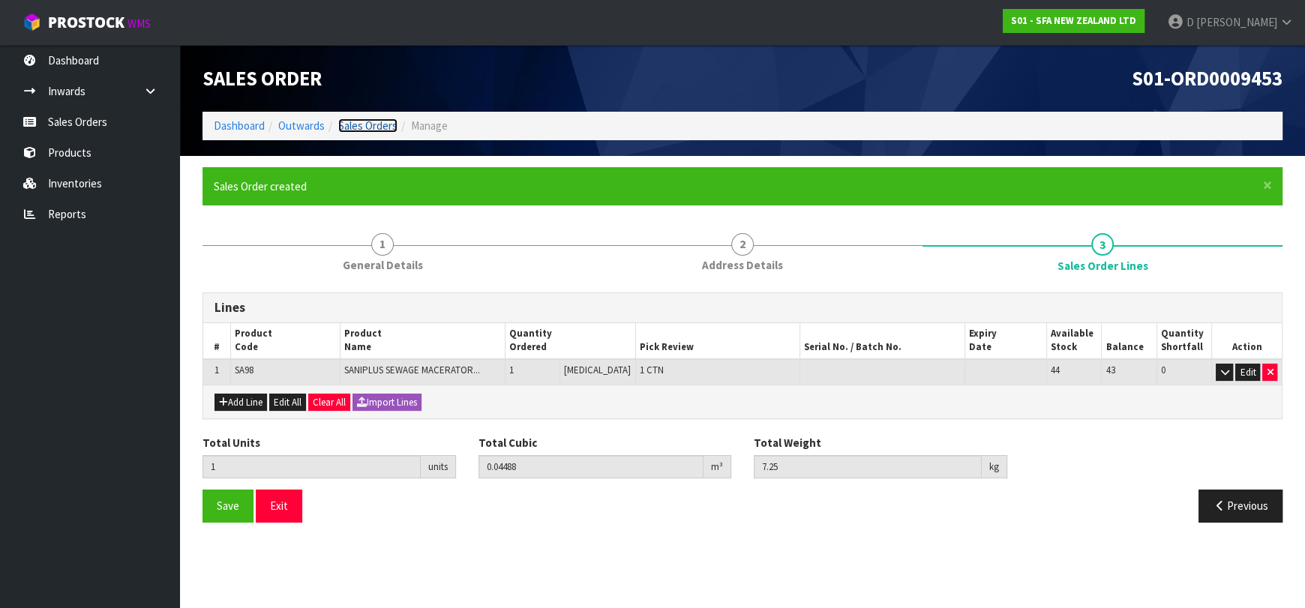
click at [374, 125] on link "Sales Orders" at bounding box center [367, 125] width 59 height 14
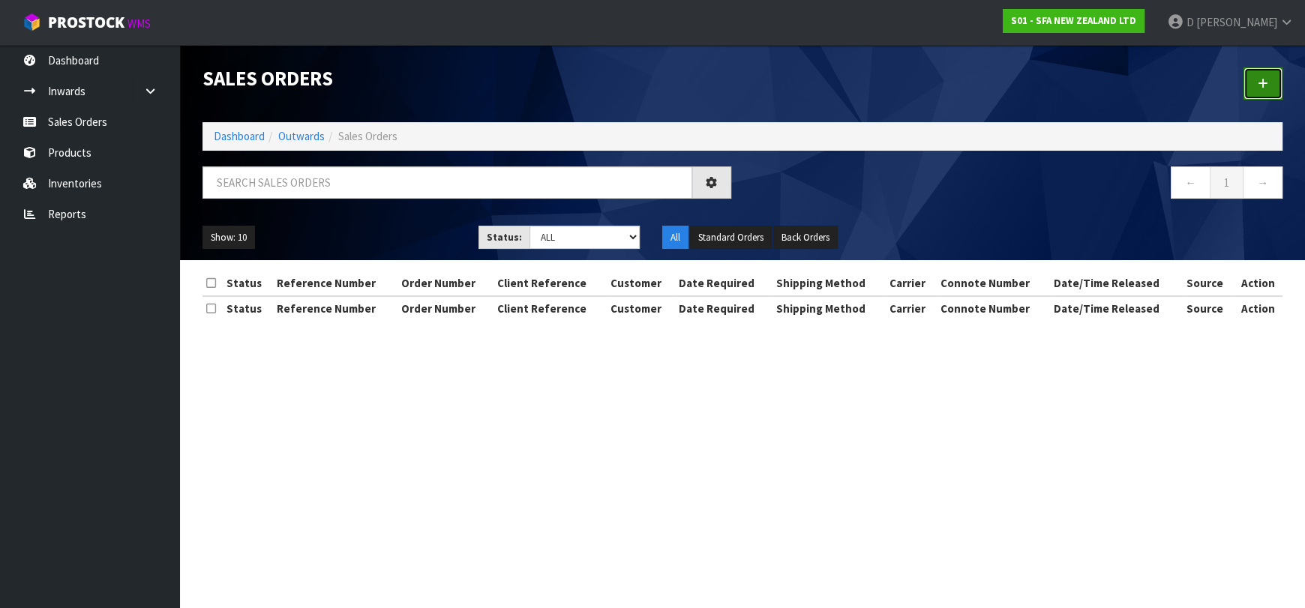
click at [1272, 94] on link at bounding box center [1262, 83] width 39 height 32
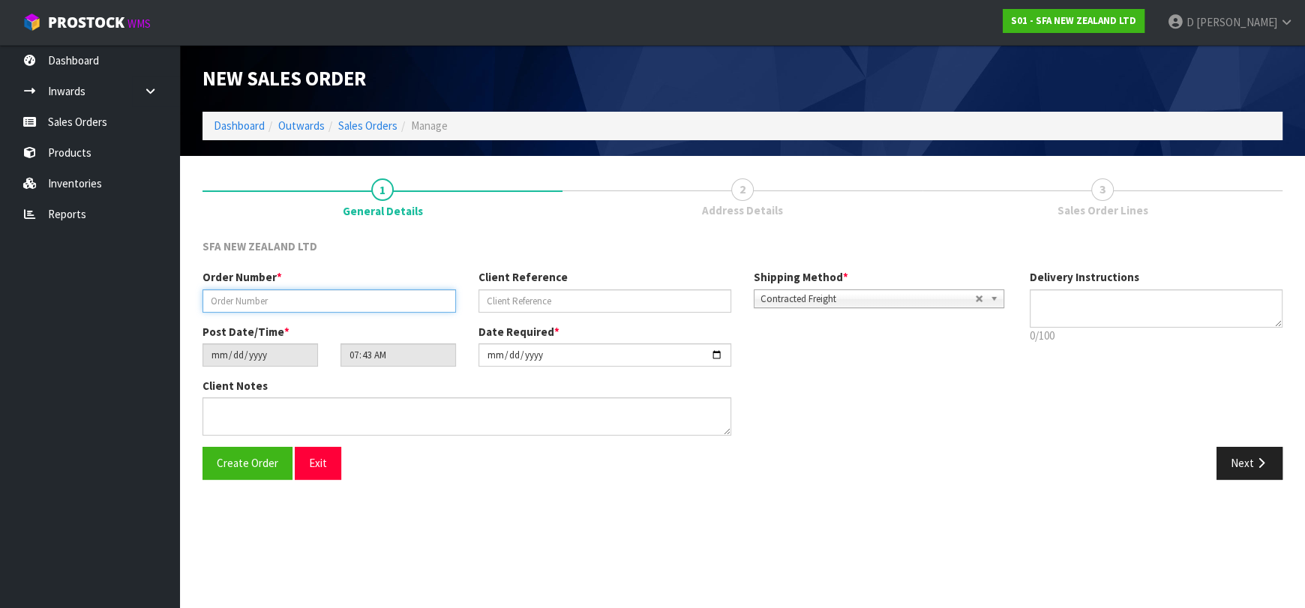
click at [373, 295] on input "text" at bounding box center [328, 300] width 253 height 23
type input "24638"
paste input "10490654"
drag, startPoint x: 560, startPoint y: 306, endPoint x: 385, endPoint y: 288, distance: 175.6
click at [379, 289] on div "Order Number * 24638 Client Reference 10490654 Shipping Method * Pickup Contrac…" at bounding box center [604, 296] width 827 height 54
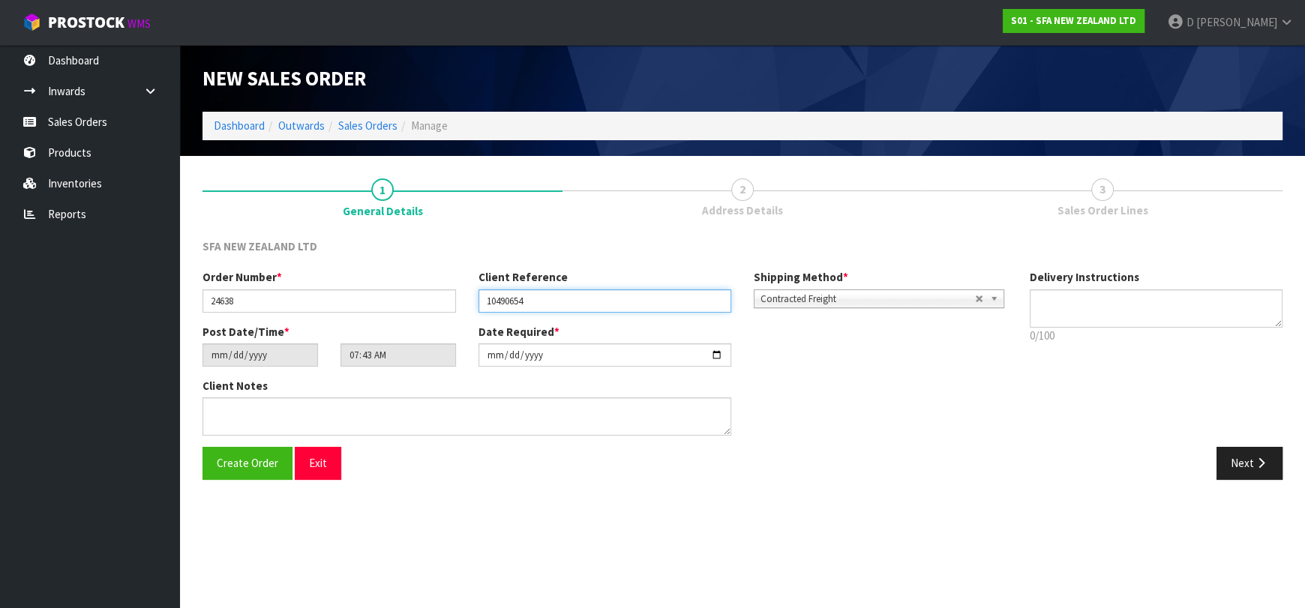
paste input "P00203579"
type input "1P00203579"
drag, startPoint x: 1230, startPoint y: 466, endPoint x: 423, endPoint y: 361, distance: 814.4
click at [1230, 466] on button "Next" at bounding box center [1249, 463] width 66 height 32
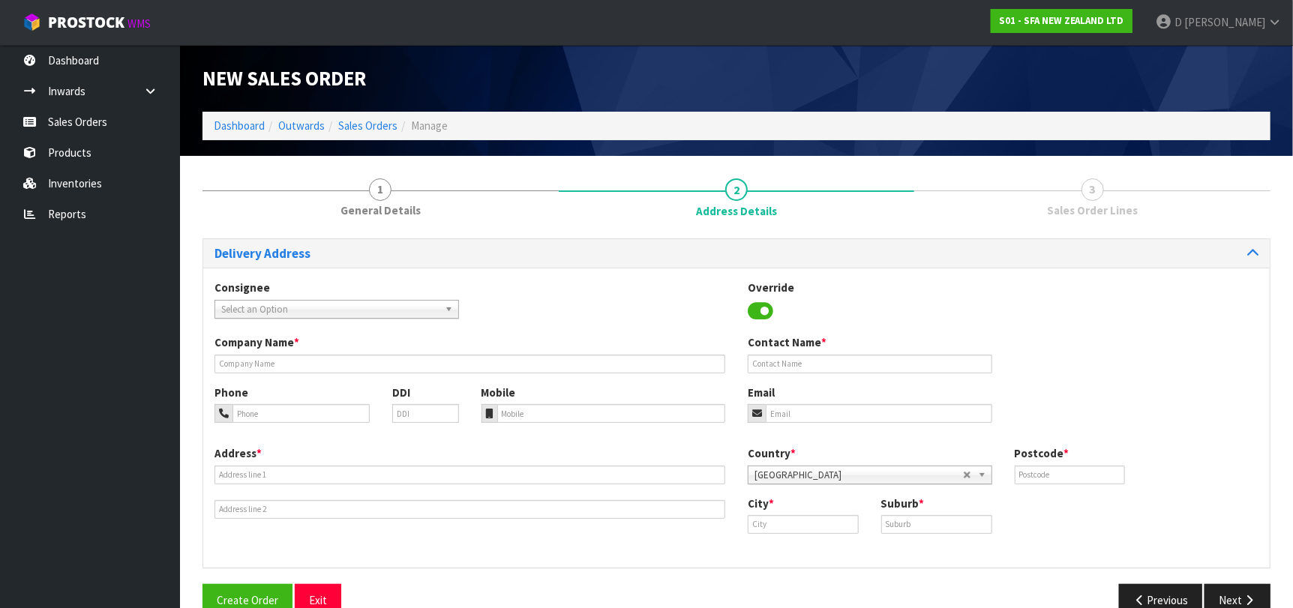
click at [300, 301] on span "Select an Option" at bounding box center [329, 310] width 217 height 18
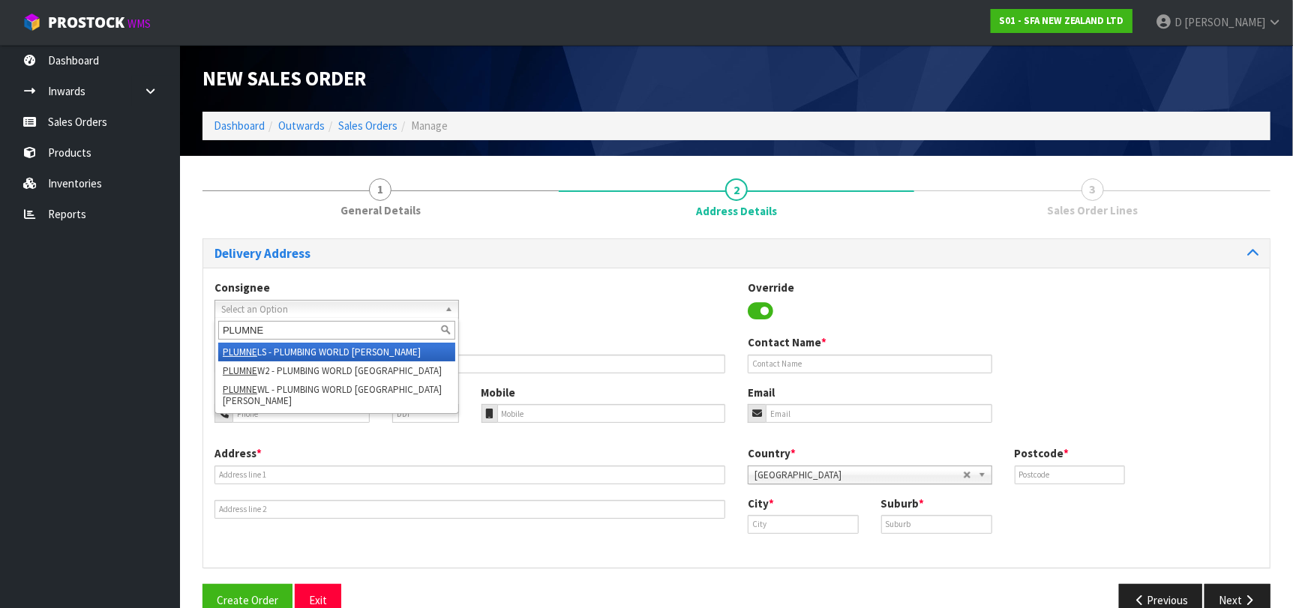
type input "PLUMNEW"
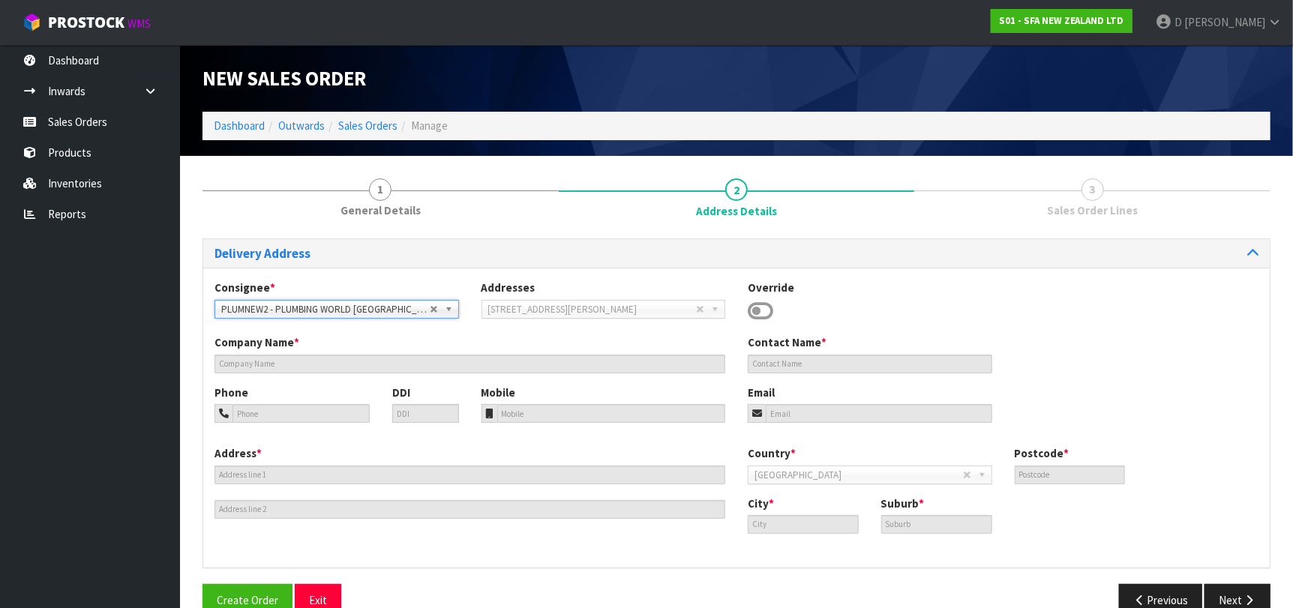
type input "PLUMBING WORLD [GEOGRAPHIC_DATA]"
type input "[PHONE_NUMBER]"
type input "[STREET_ADDRESS][PERSON_NAME]"
type input "4312"
type input "[GEOGRAPHIC_DATA]"
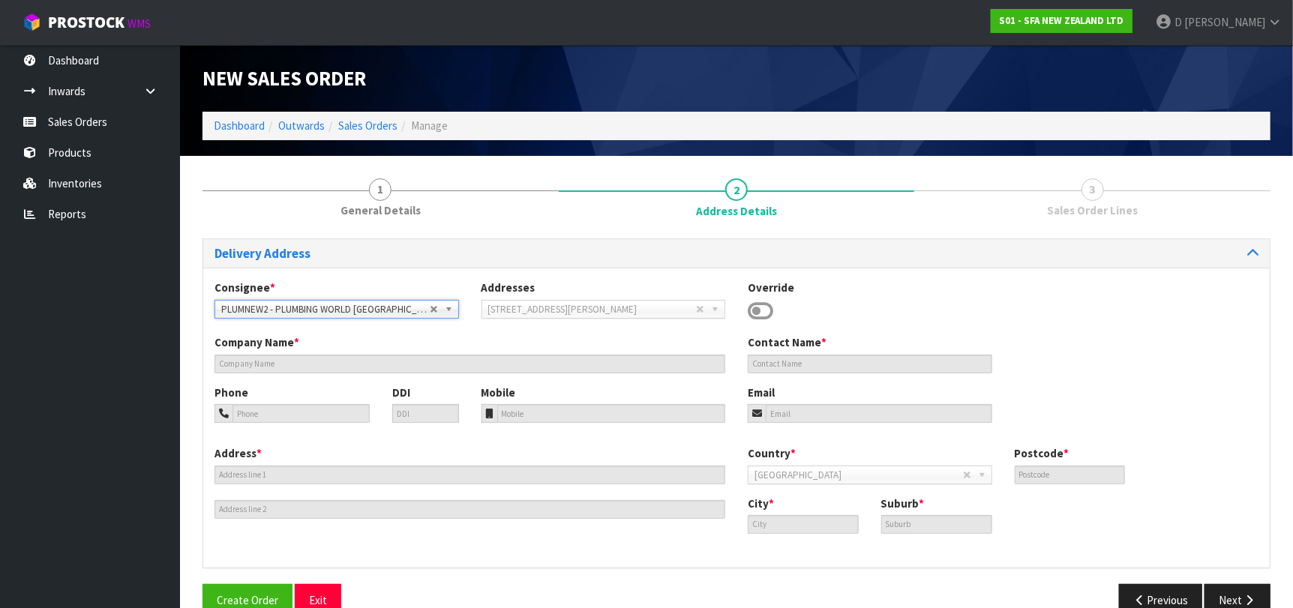
type input "[GEOGRAPHIC_DATA]"
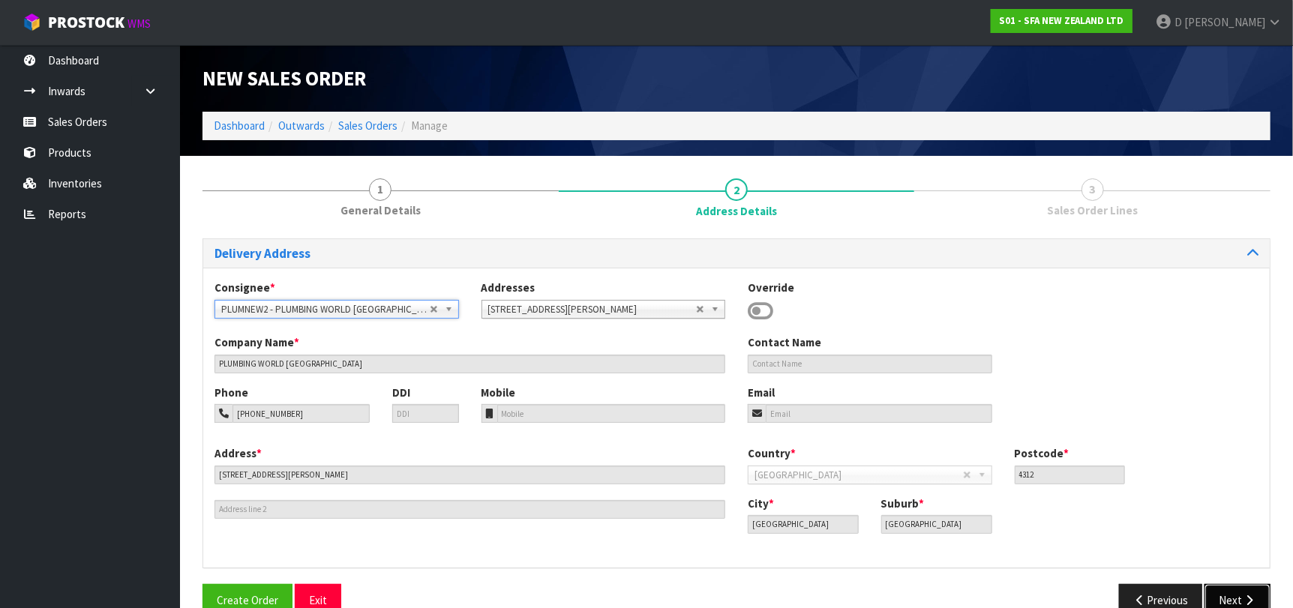
click at [1231, 592] on button "Next" at bounding box center [1237, 600] width 66 height 32
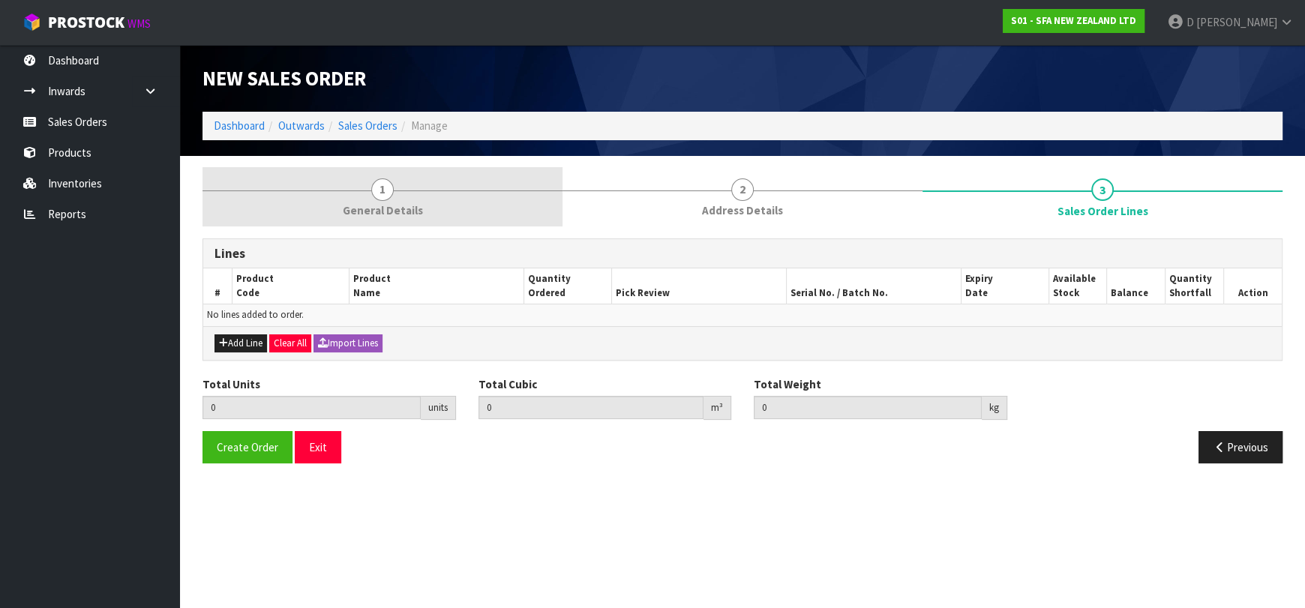
click at [437, 216] on link "1 General Details" at bounding box center [382, 196] width 360 height 59
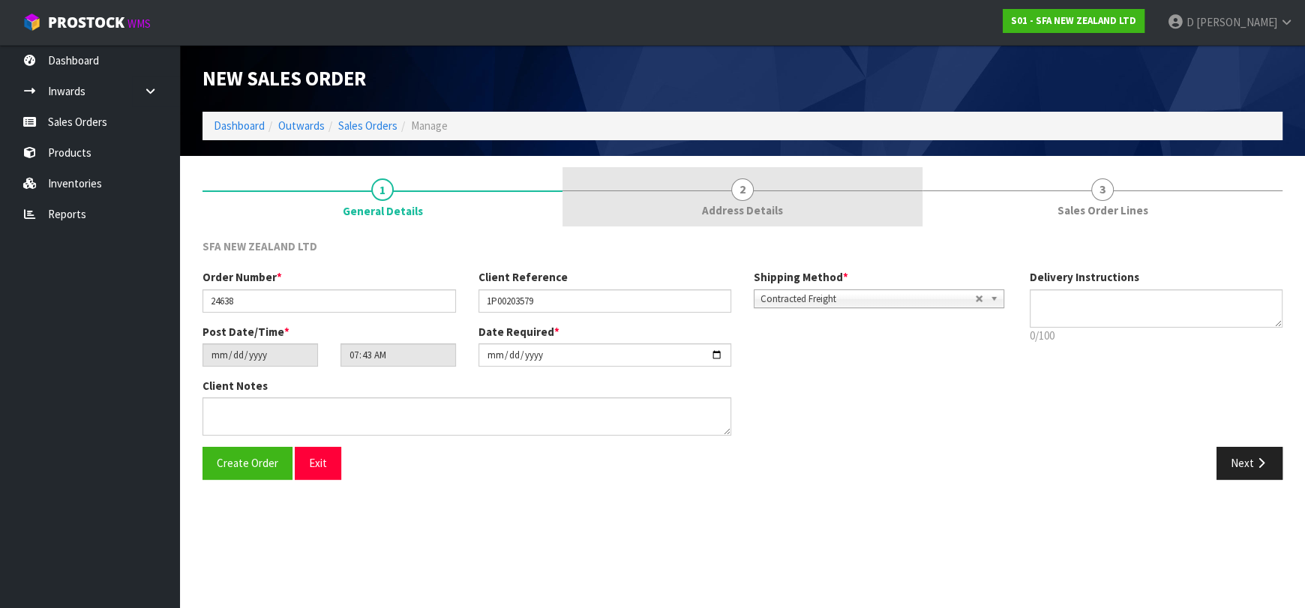
click at [770, 186] on link "2 Address Details" at bounding box center [742, 196] width 360 height 59
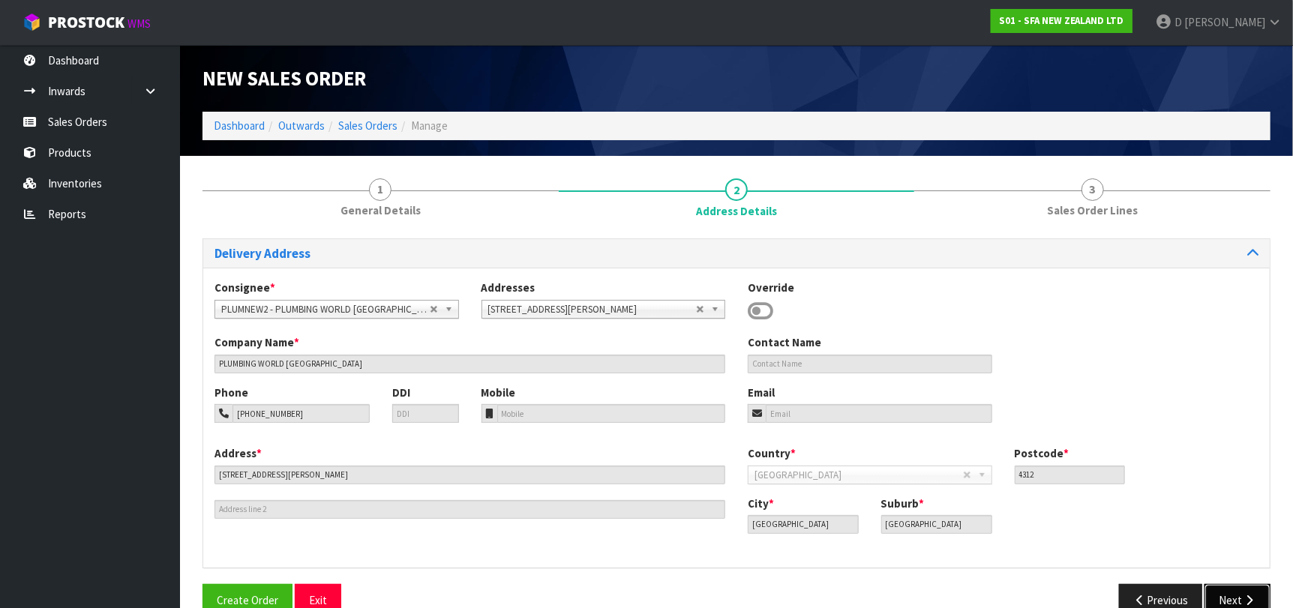
click at [1244, 595] on icon "button" at bounding box center [1249, 600] width 14 height 11
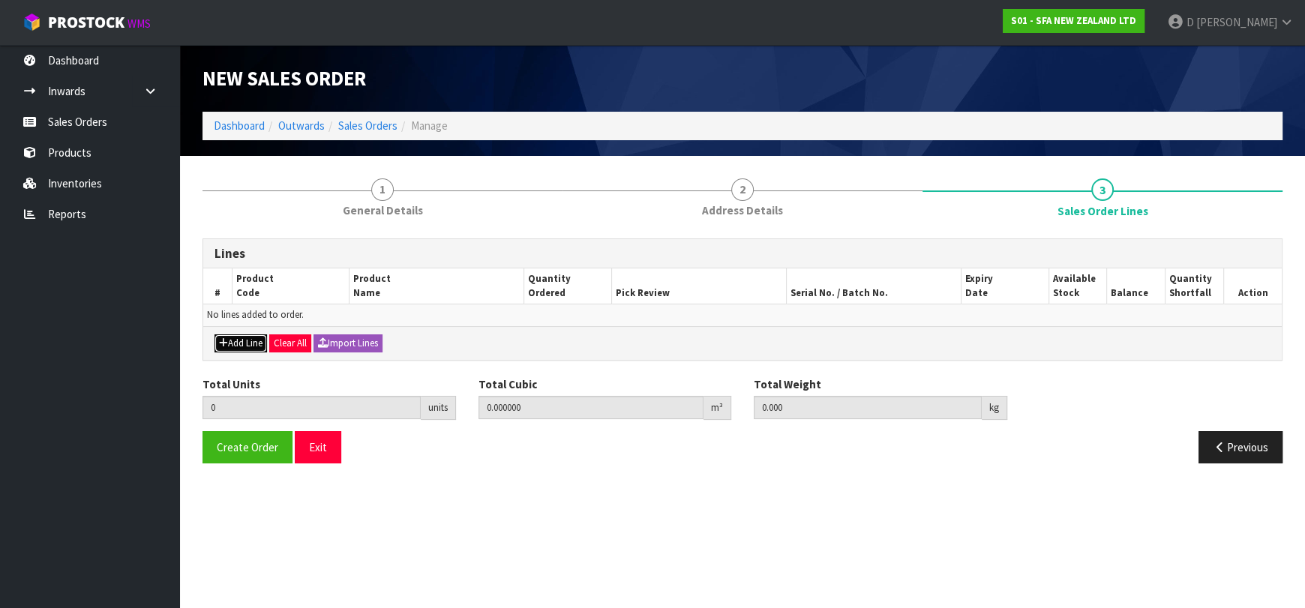
click at [256, 341] on button "Add Line" at bounding box center [240, 343] width 52 height 18
type input "0"
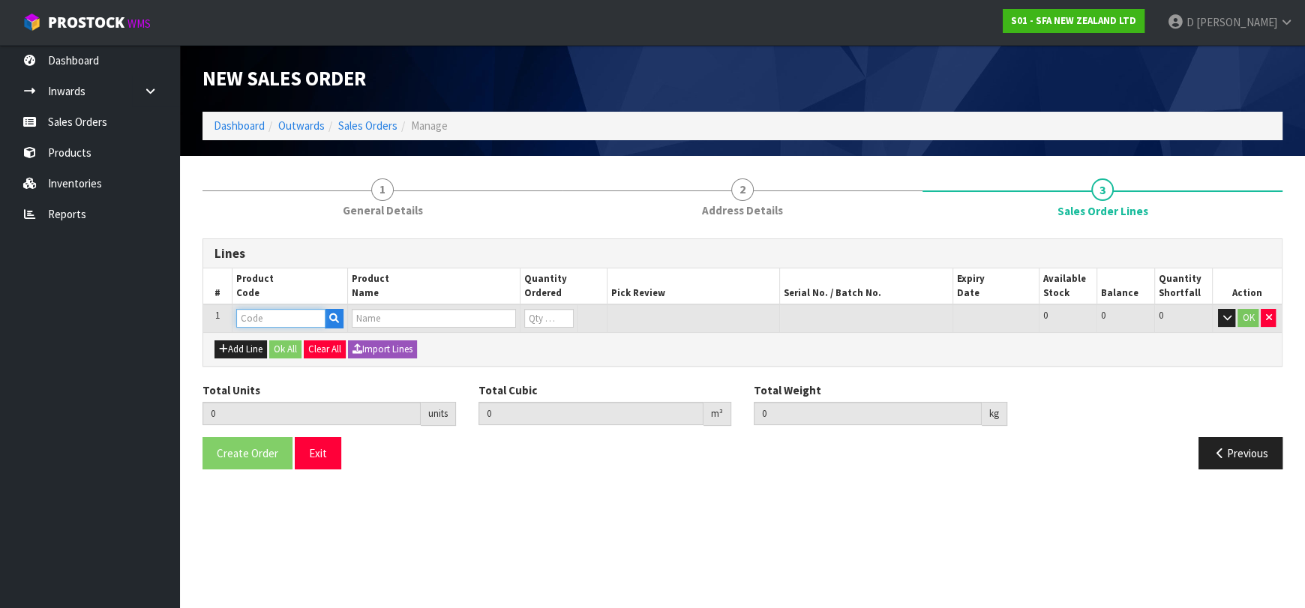
click at [271, 321] on input "text" at bounding box center [280, 318] width 89 height 19
type input "SA101"
type input "0.000000"
type input "0.000"
type input "SA101 SANISPEED SMALL BORE"
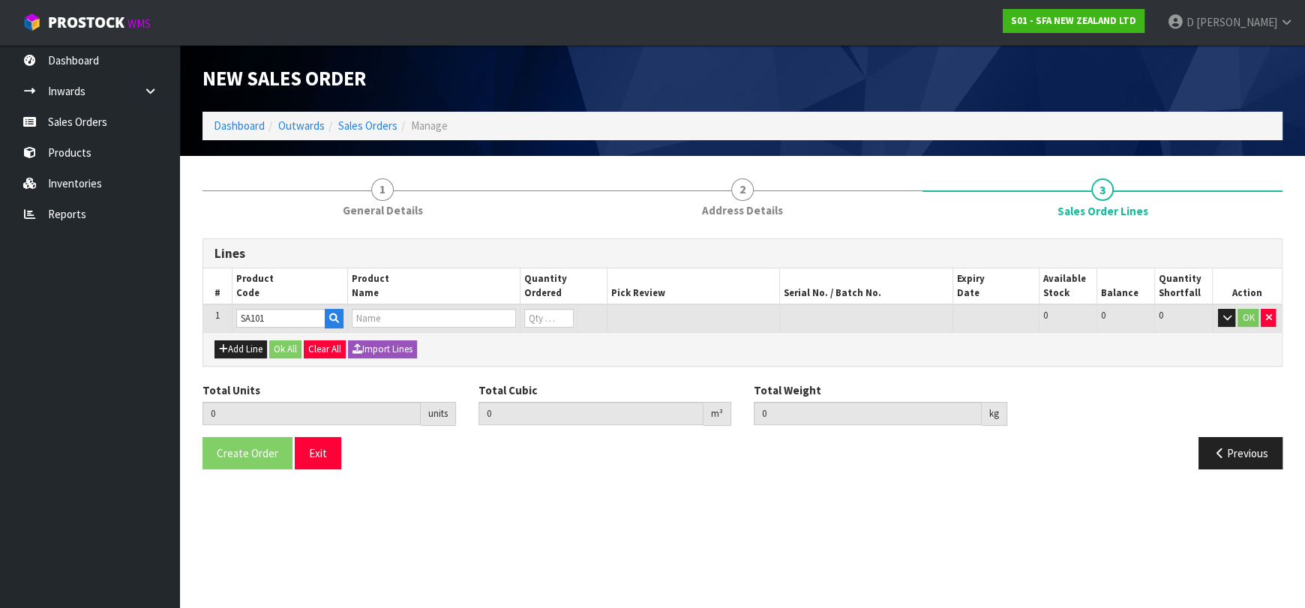
type input "0"
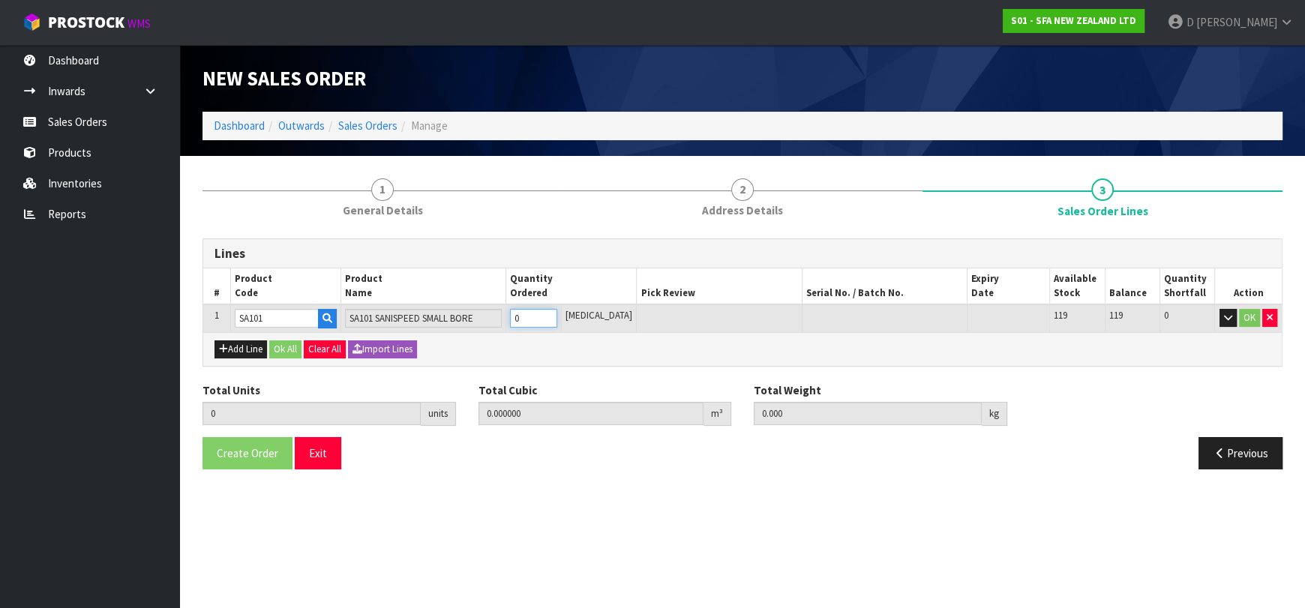
type input "1"
type input "0.031488"
type input "6.65"
type input "1"
click at [256, 341] on button "Add Line" at bounding box center [240, 349] width 52 height 18
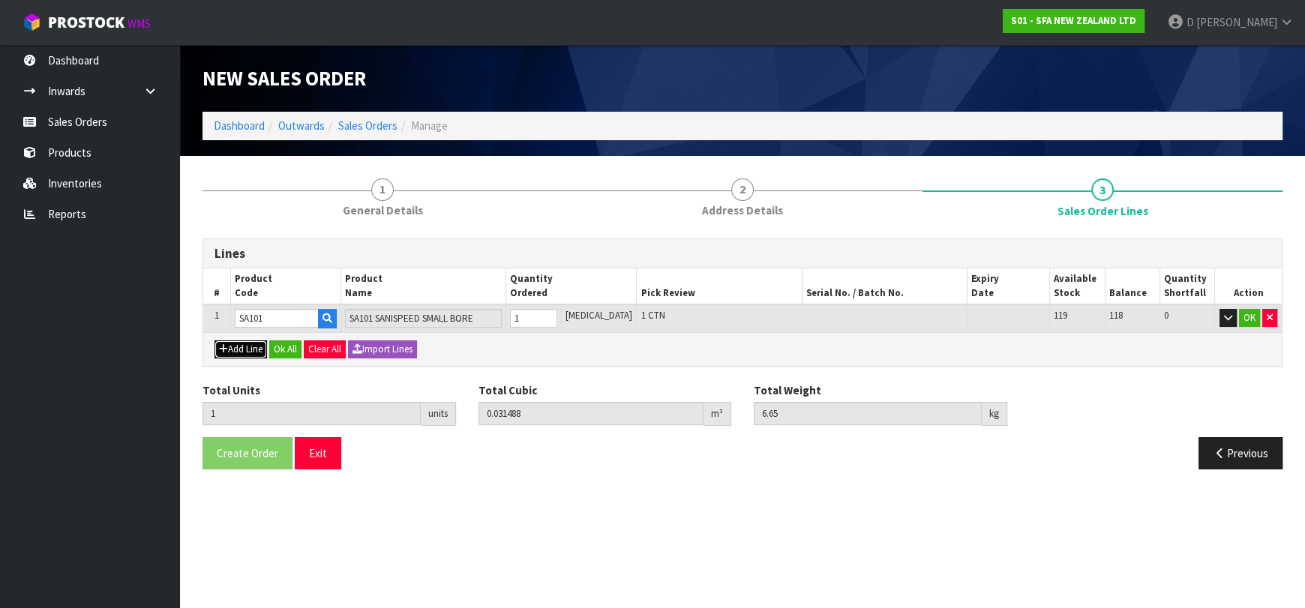
type input "0"
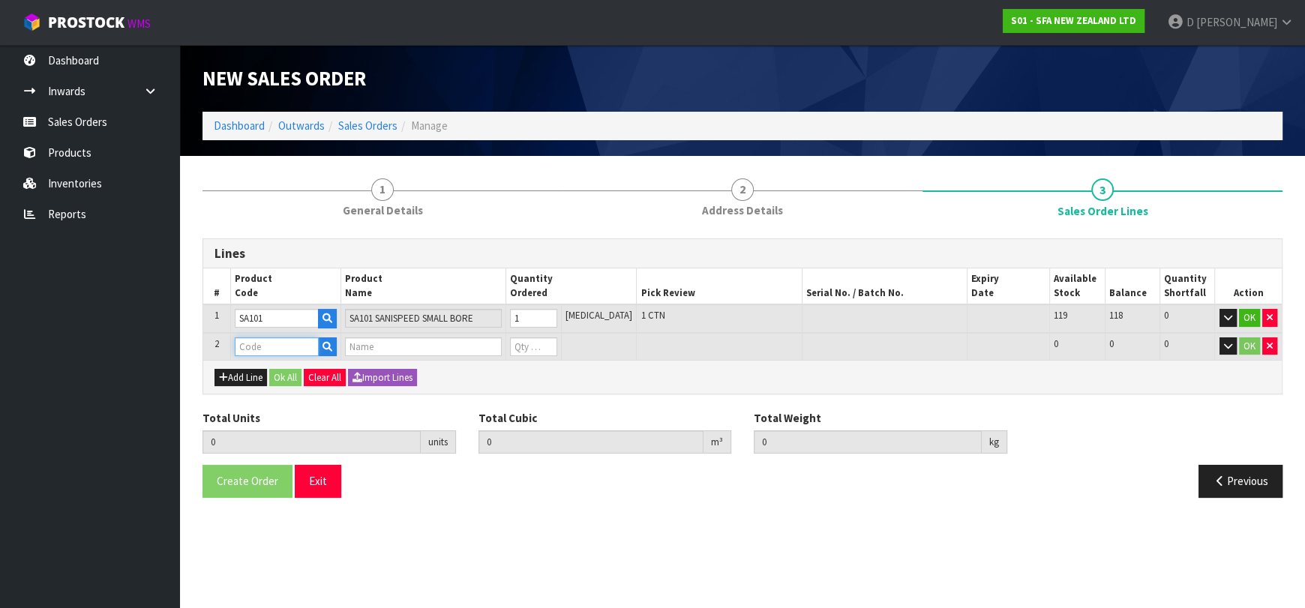
click at [263, 348] on input "text" at bounding box center [277, 346] width 84 height 19
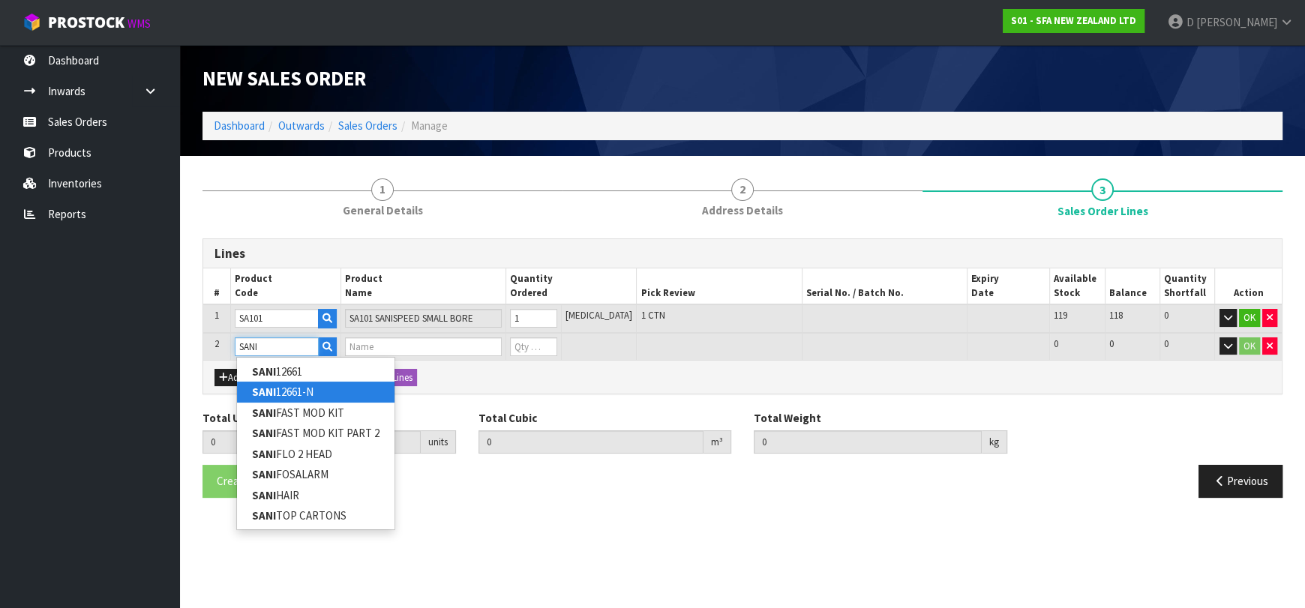
type input "SANI12661"
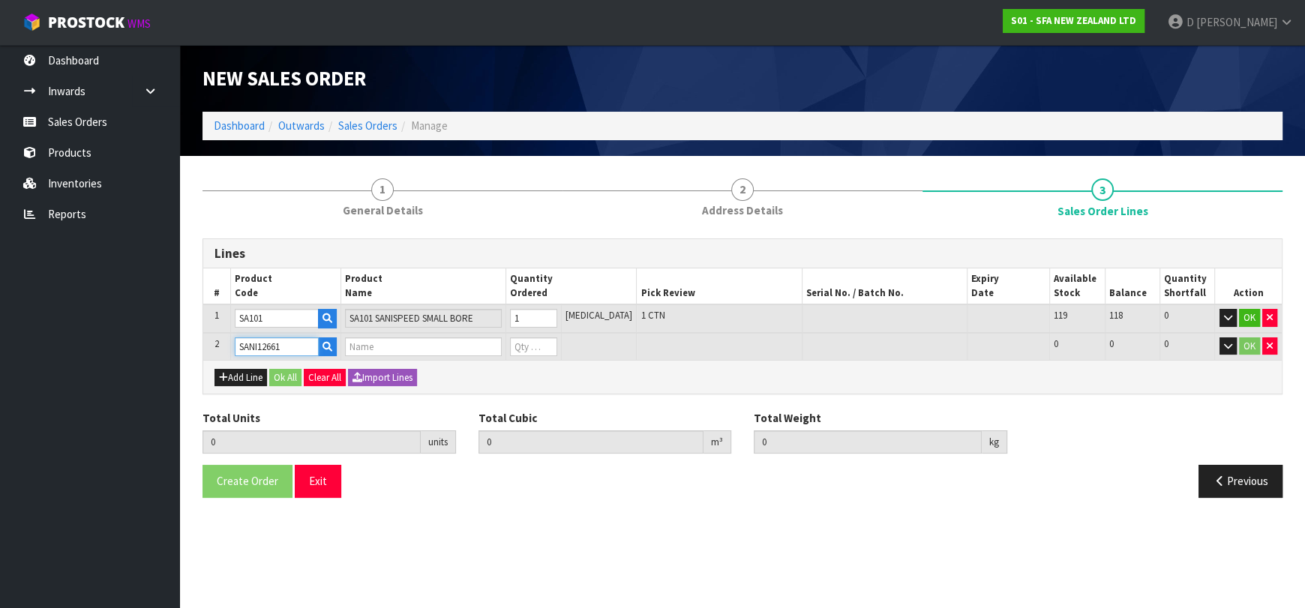
type input "1"
type input "0.031488"
type input "6.65"
type input "SANI ALARM INTERLOCK"
type input "0"
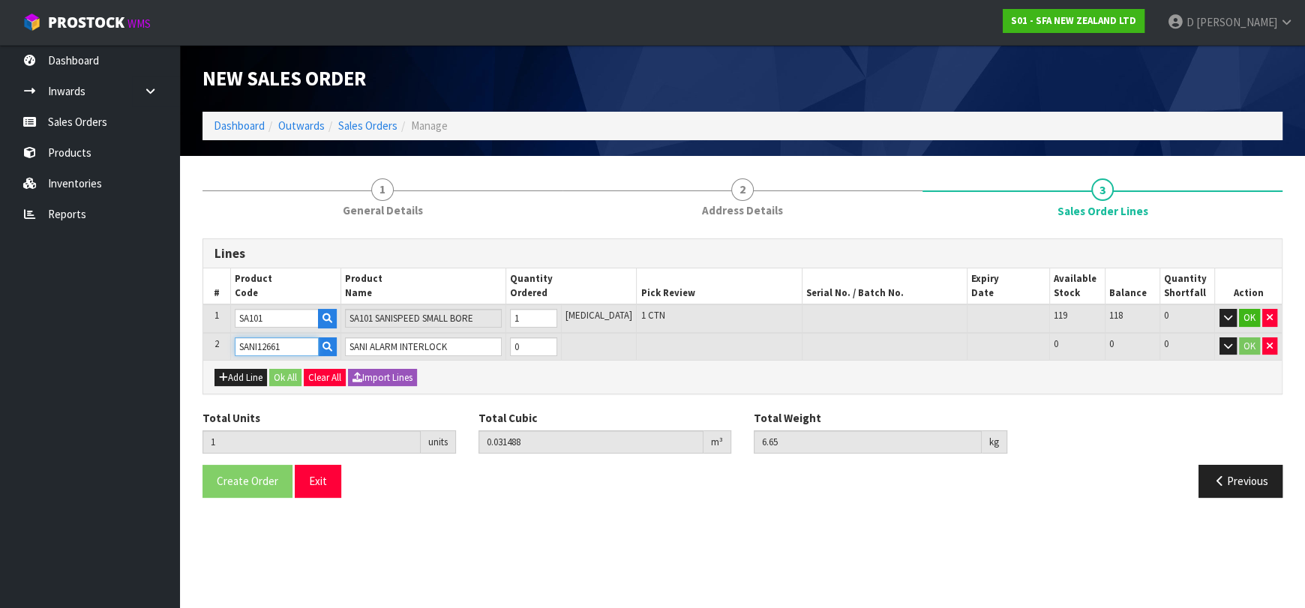
type input "SANI12661"
type input "2"
type input "0.039768"
type input "8.25"
type input "1"
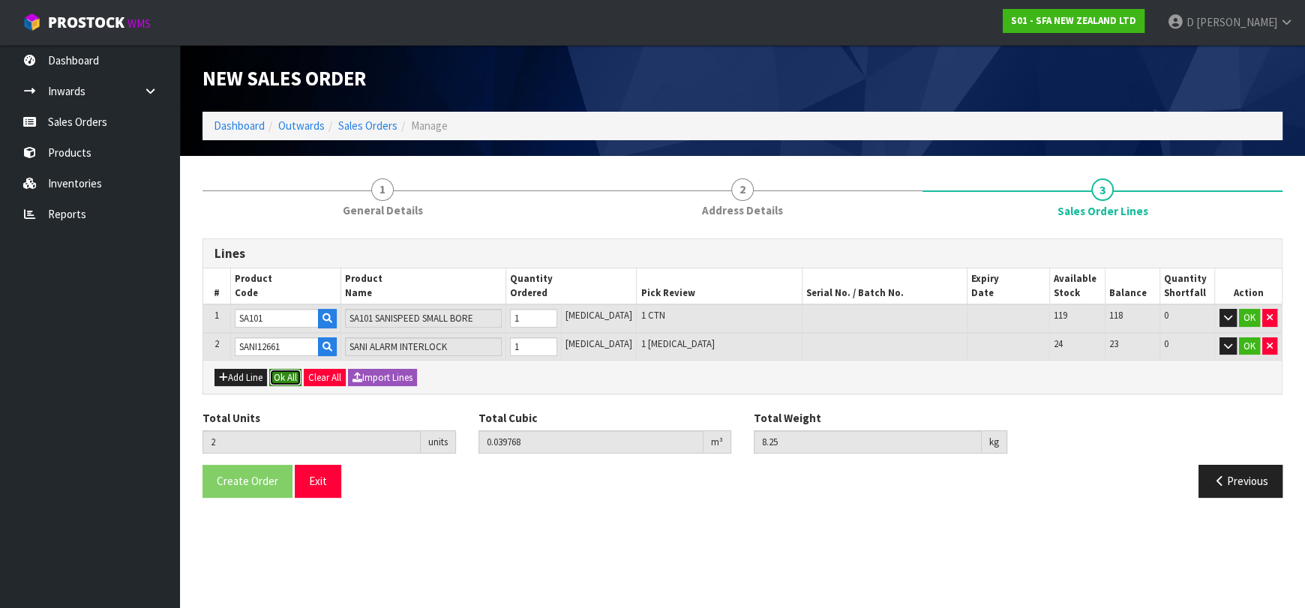
click at [277, 369] on button "Ok All" at bounding box center [285, 378] width 32 height 18
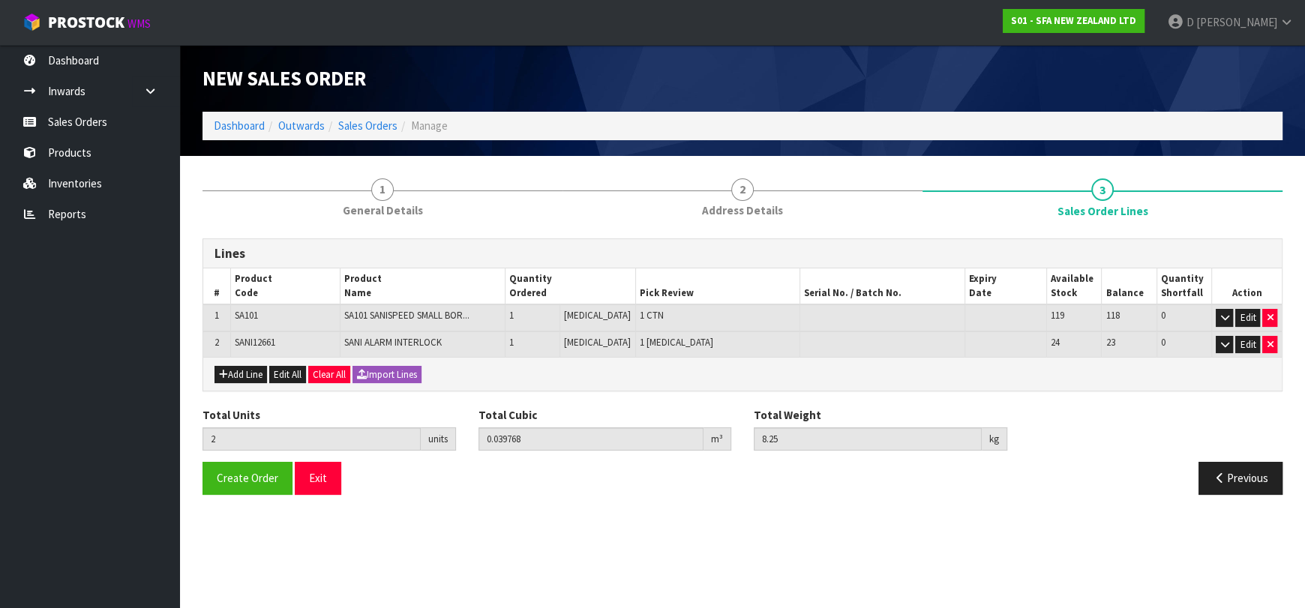
click at [253, 456] on div "Total Units 2 units Total Cubic 0.039768 m³ Total Weight 8.25 kg" at bounding box center [742, 434] width 1102 height 55
click at [252, 473] on span "Create Order" at bounding box center [247, 478] width 61 height 14
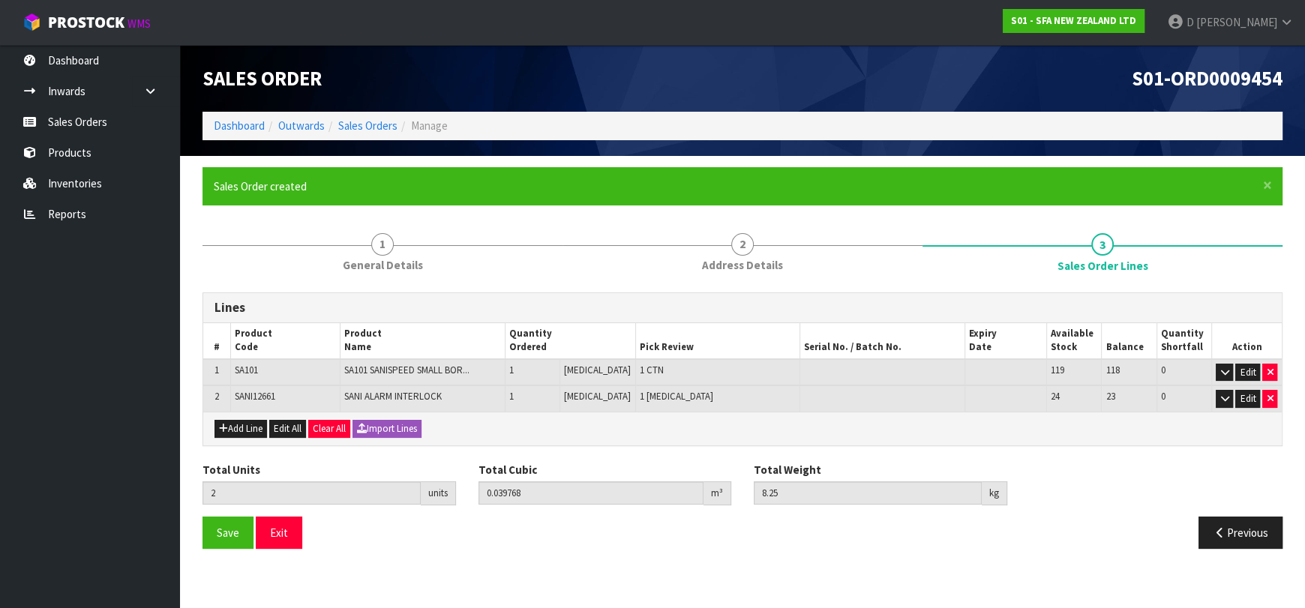
click at [115, 360] on ul "Dashboard Inwards Purchase Orders Receipts Sales Orders Products Inventories Re…" at bounding box center [90, 326] width 180 height 563
click at [574, 541] on div "Save Exit" at bounding box center [466, 533] width 551 height 32
click at [918, 12] on nav "Toggle navigation ProStock WMS S01 - SFA NEW ZEALAND LTD [PERSON_NAME] Logout" at bounding box center [652, 23] width 1305 height 46
click at [590, 295] on div "Lines" at bounding box center [742, 308] width 1078 height 30
